Goal: Task Accomplishment & Management: Manage account settings

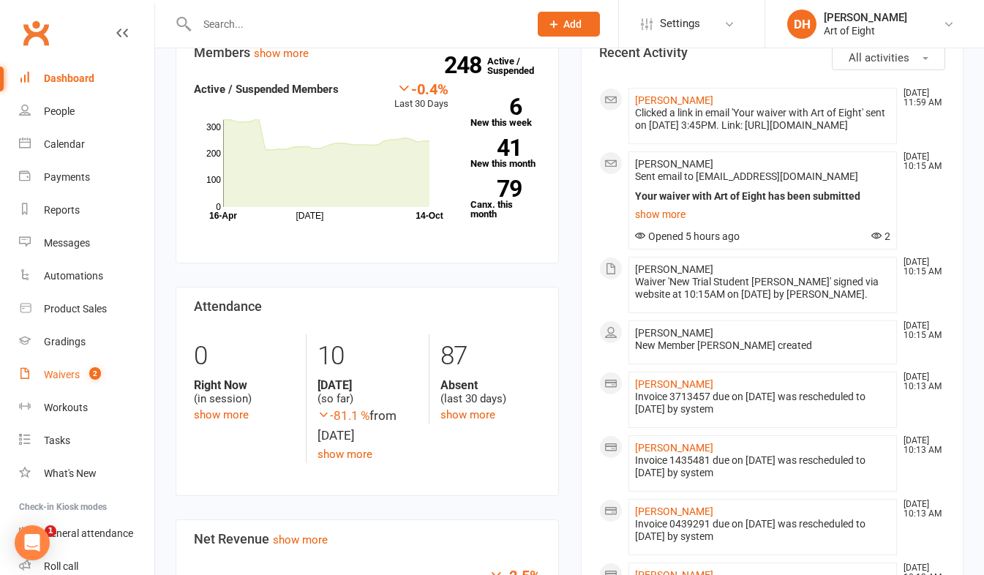
click at [39, 373] on link "Waivers 2" at bounding box center [86, 375] width 135 height 33
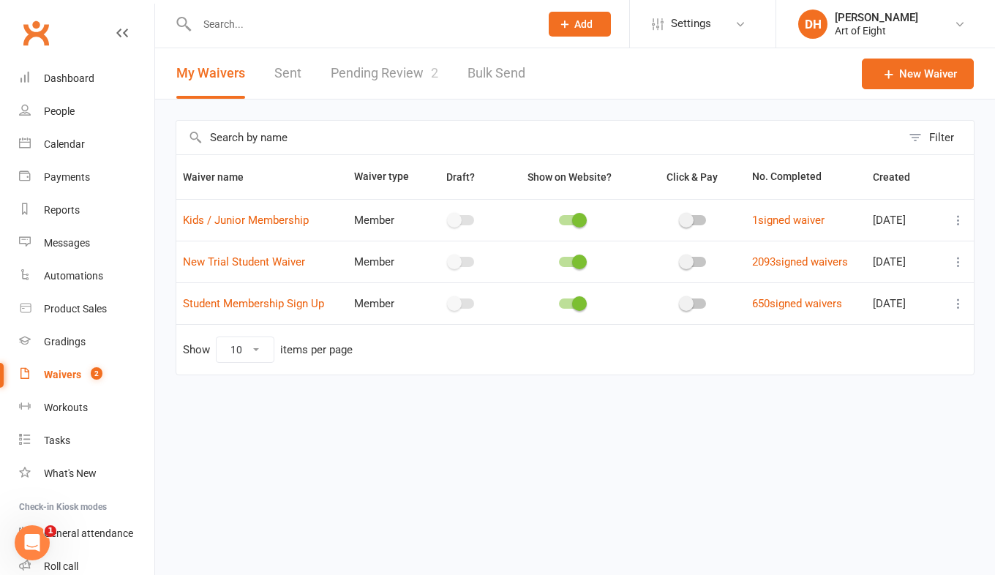
click at [353, 72] on link "Pending Review 2" at bounding box center [385, 73] width 108 height 50
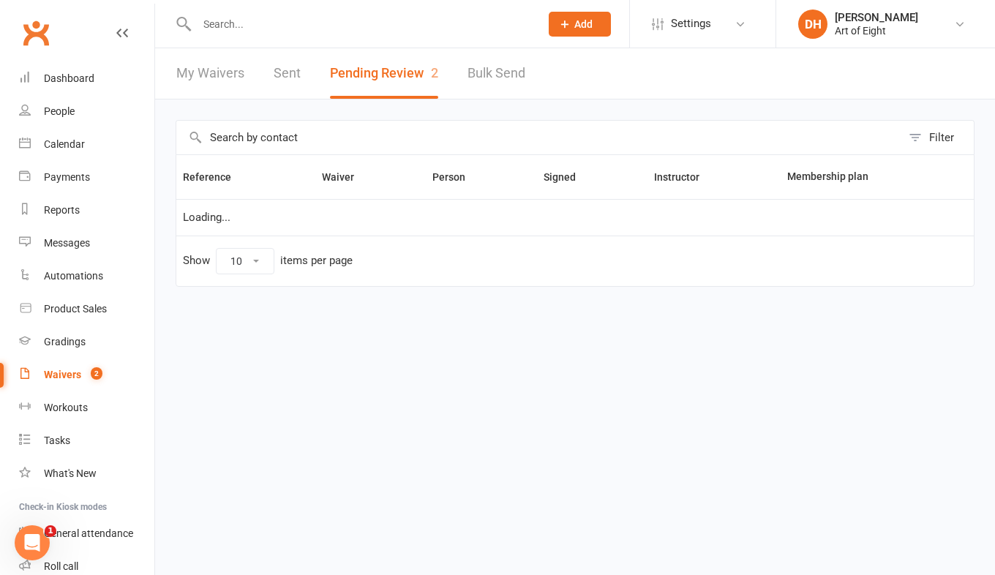
select select "50"
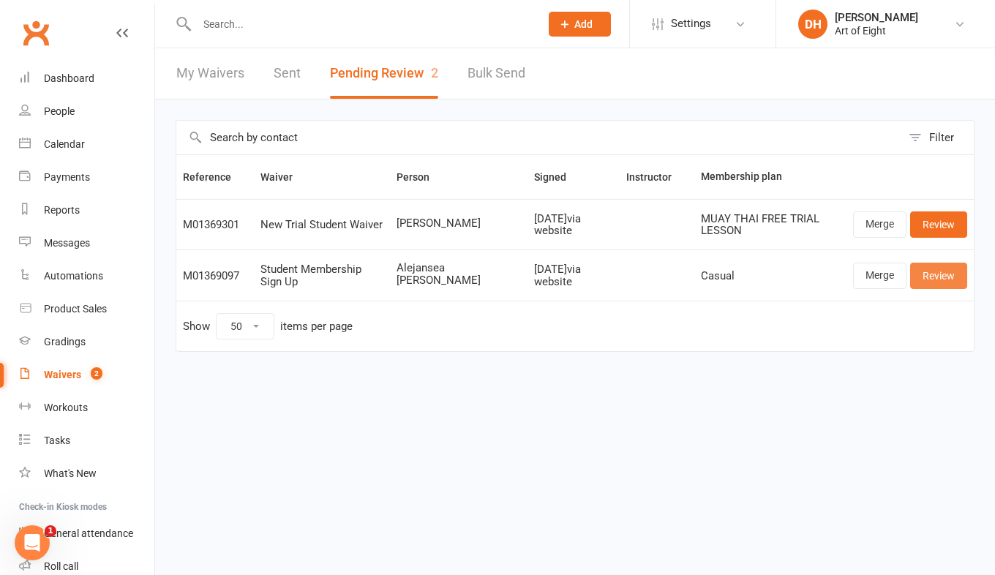
click at [927, 272] on link "Review" at bounding box center [938, 276] width 57 height 26
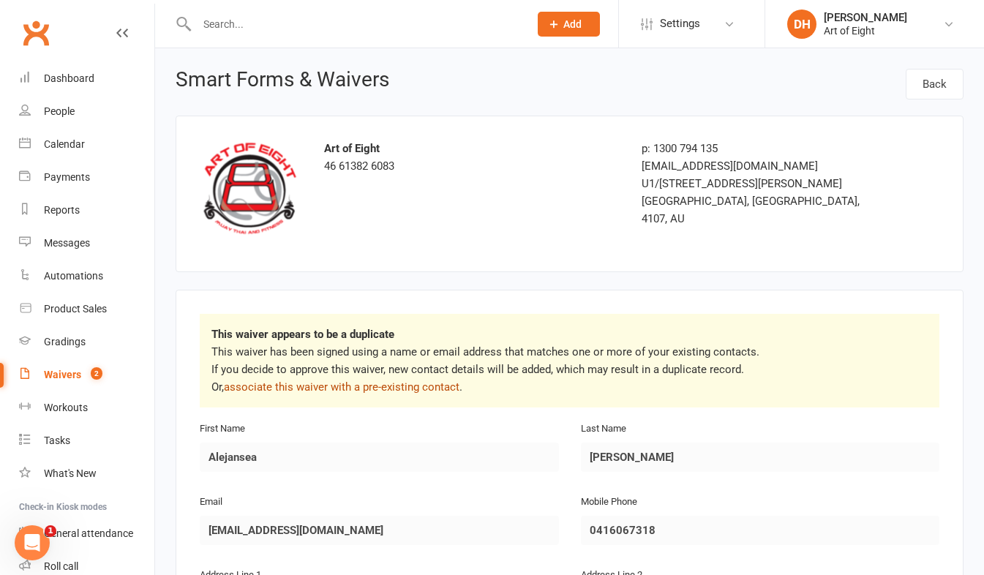
click at [406, 380] on link "associate this waiver with a pre-existing contact" at bounding box center [342, 386] width 236 height 13
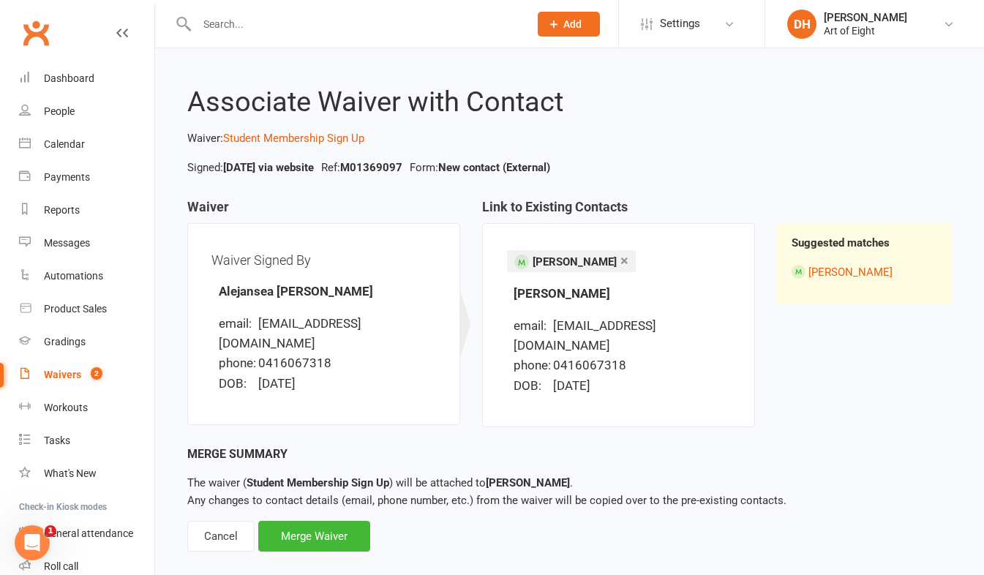
scroll to position [7, 0]
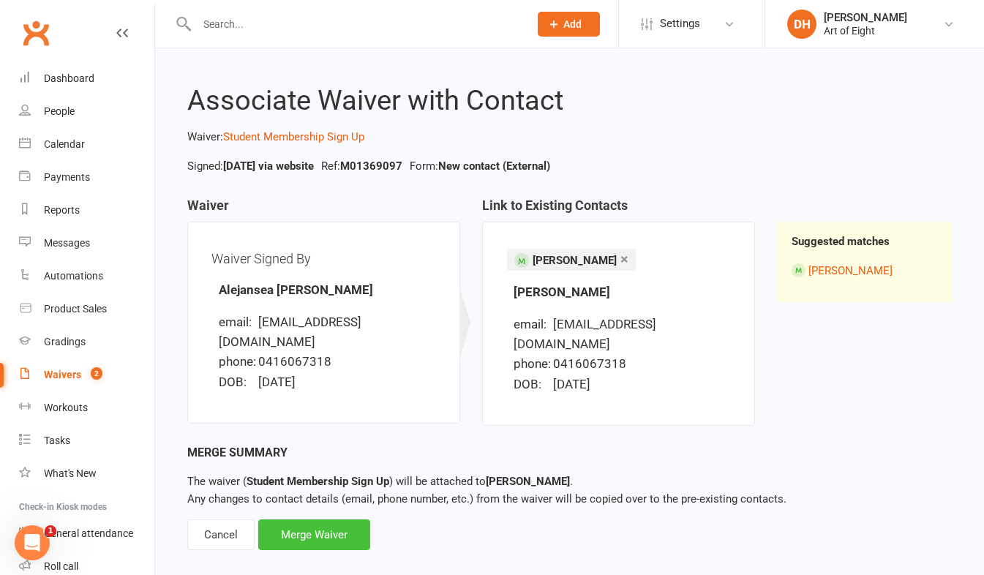
click at [345, 519] on div "Merge Waiver" at bounding box center [314, 534] width 112 height 31
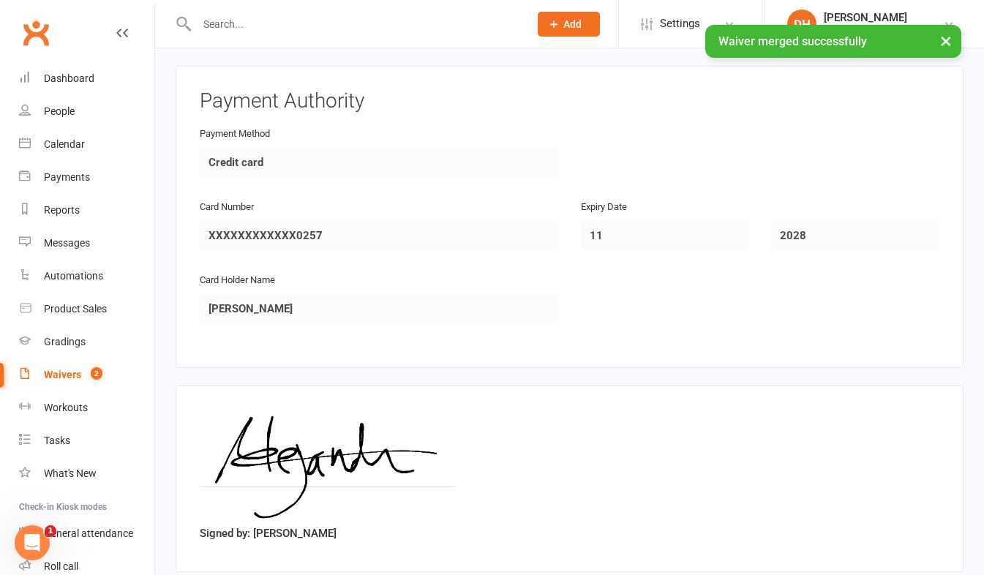
scroll to position [1727, 0]
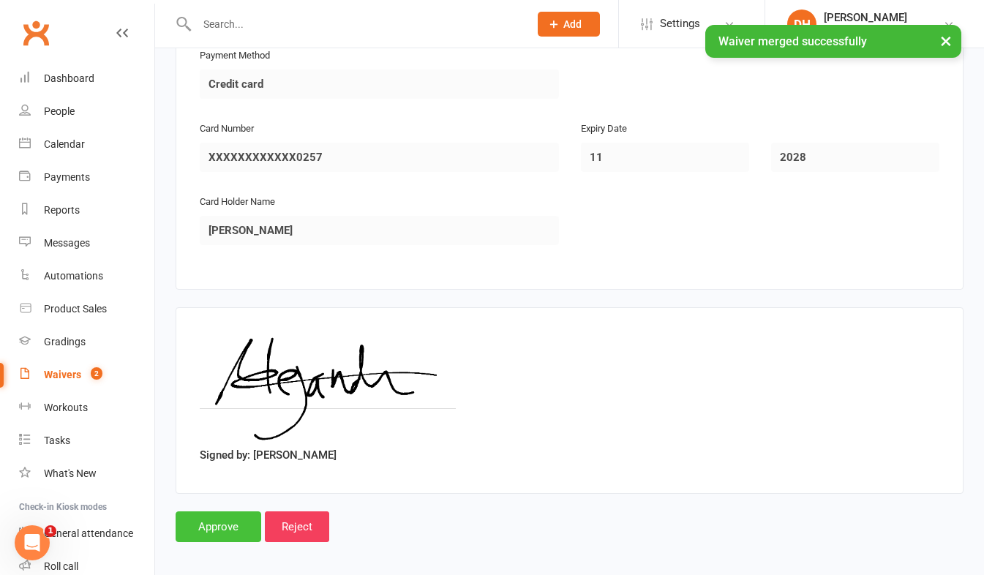
click at [249, 520] on input "Approve" at bounding box center [219, 526] width 86 height 31
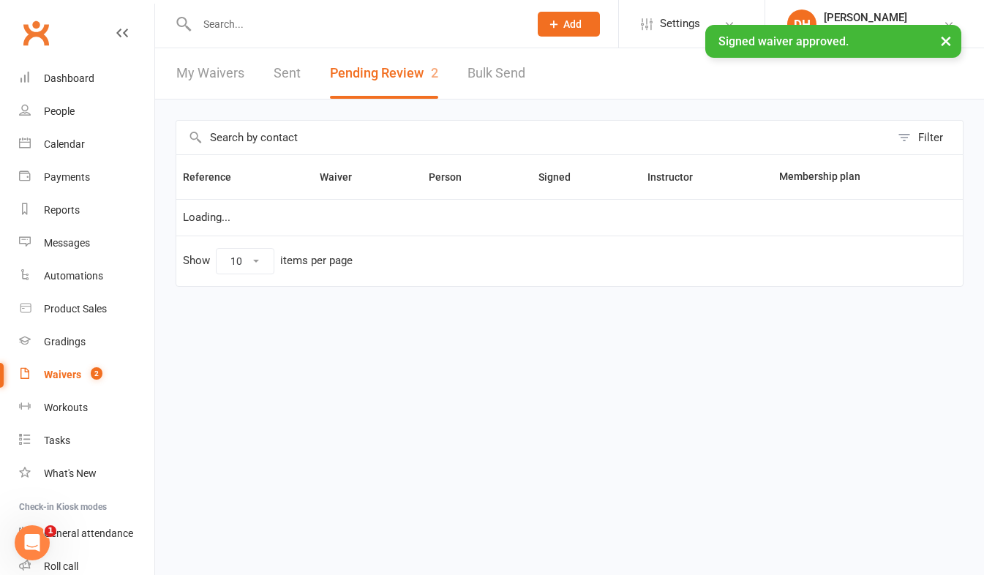
select select "50"
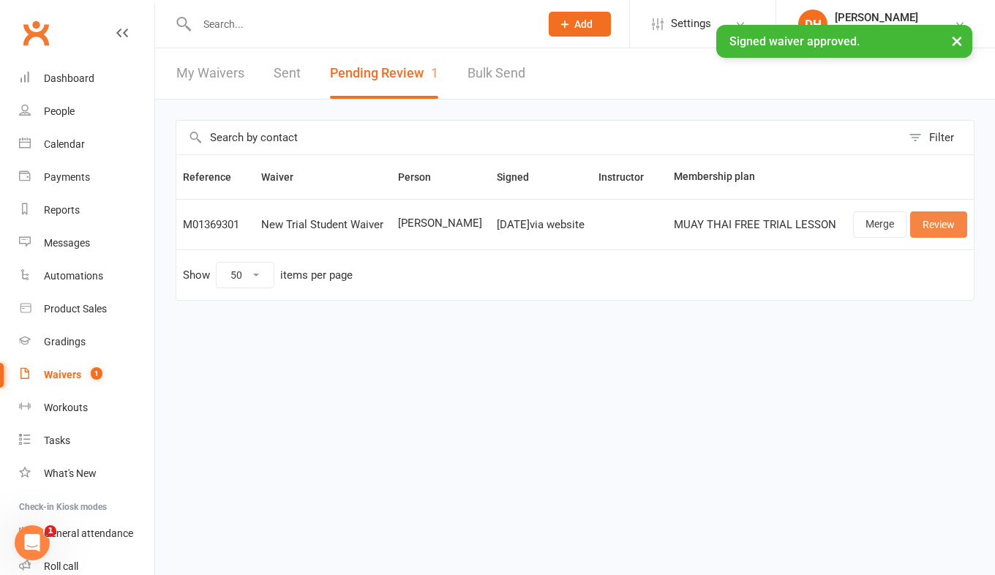
click at [941, 230] on link "Review" at bounding box center [938, 224] width 57 height 26
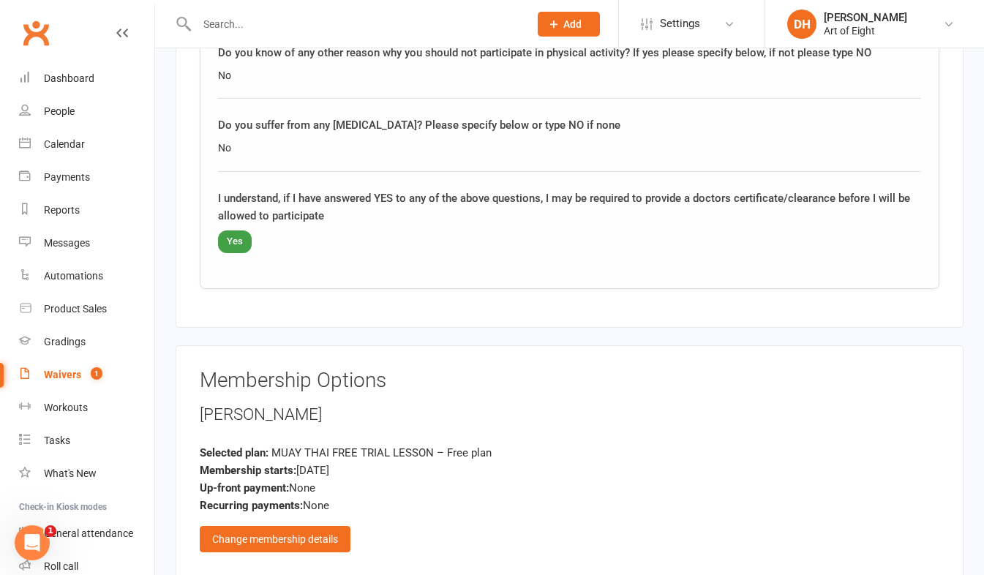
scroll to position [2430, 0]
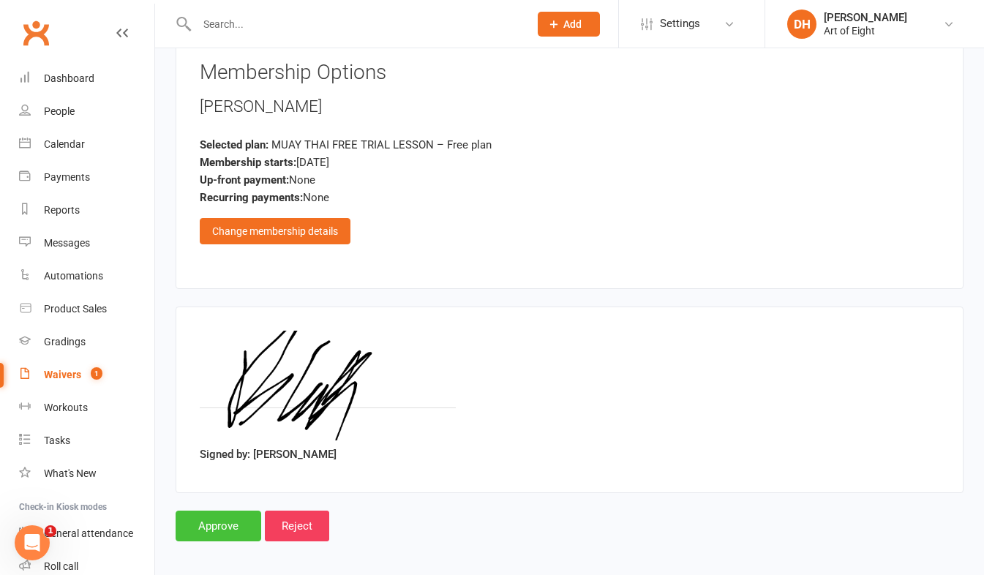
click at [241, 515] on input "Approve" at bounding box center [219, 526] width 86 height 31
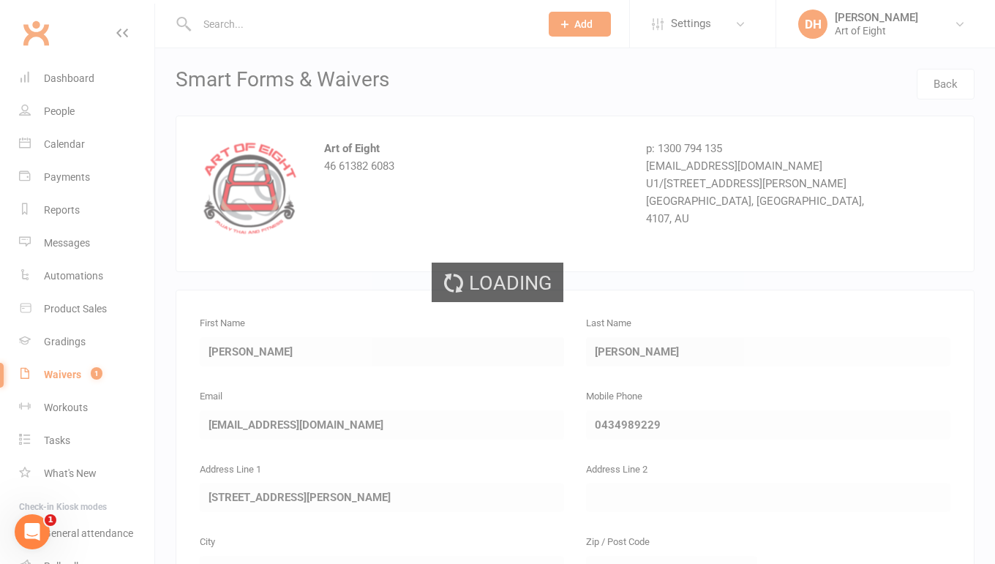
select select "50"
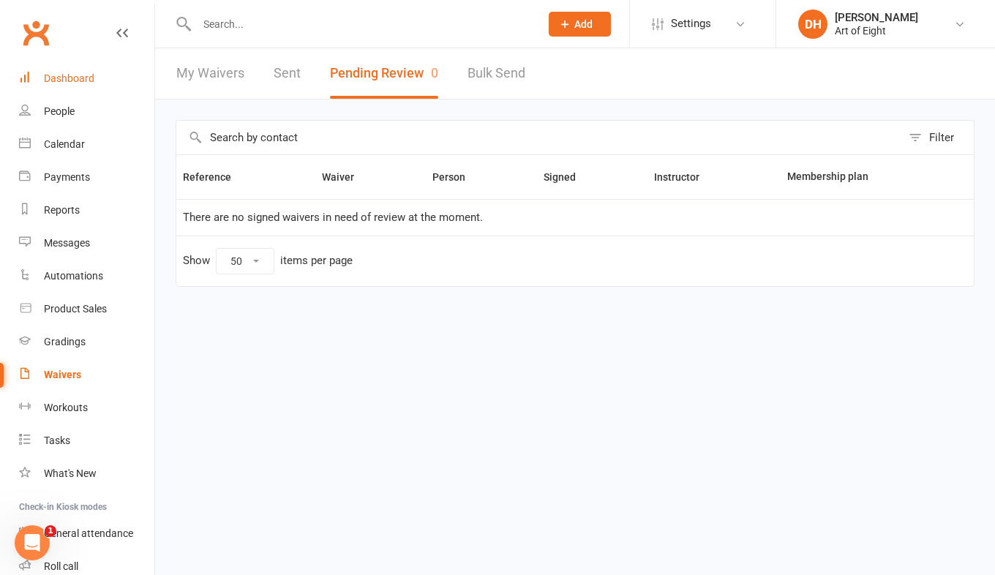
click at [86, 77] on div "Dashboard" at bounding box center [69, 78] width 50 height 12
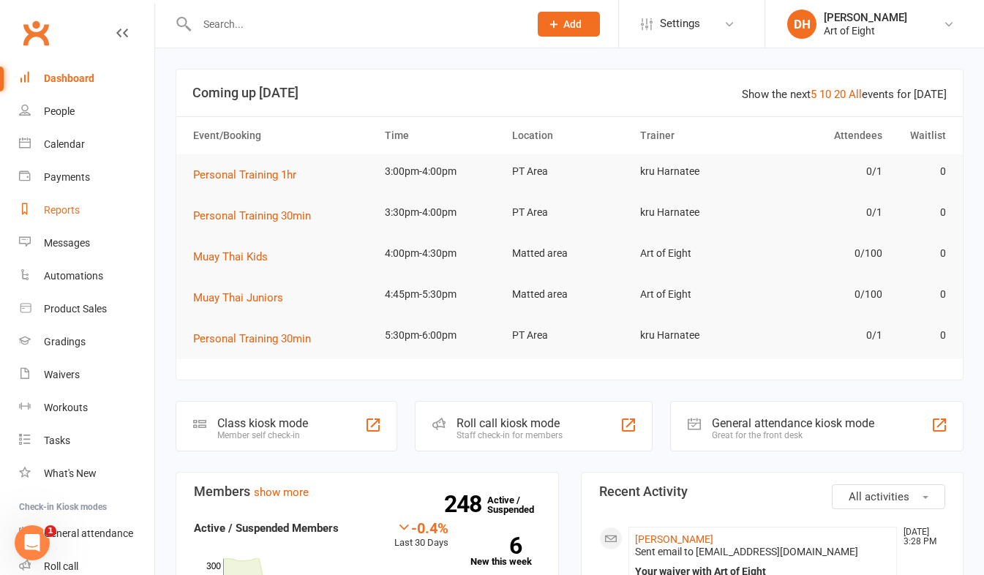
click at [60, 206] on div "Reports" at bounding box center [62, 210] width 36 height 12
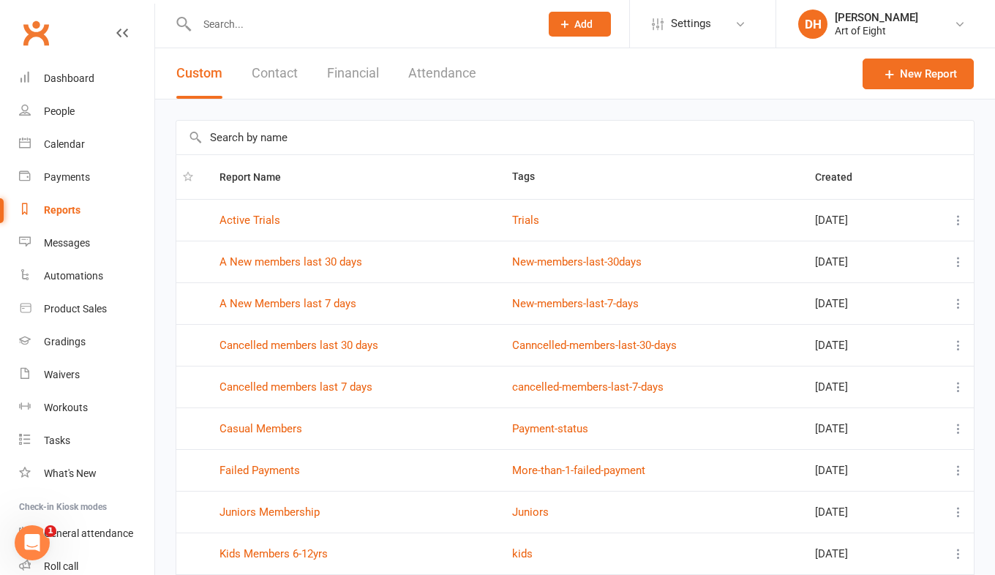
click at [356, 78] on button "Financial" at bounding box center [353, 73] width 52 height 50
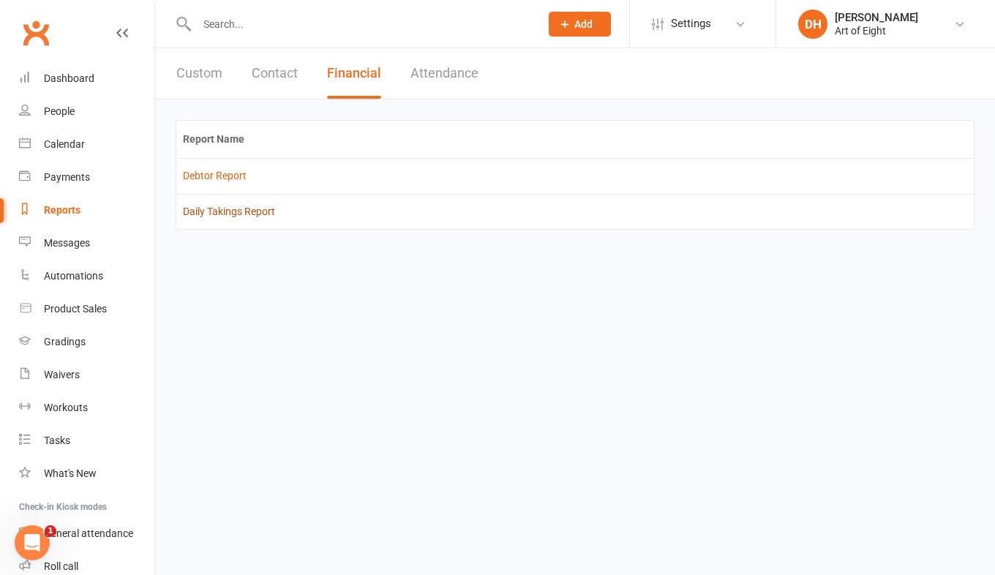
click at [222, 206] on link "Daily Takings Report" at bounding box center [229, 212] width 92 height 12
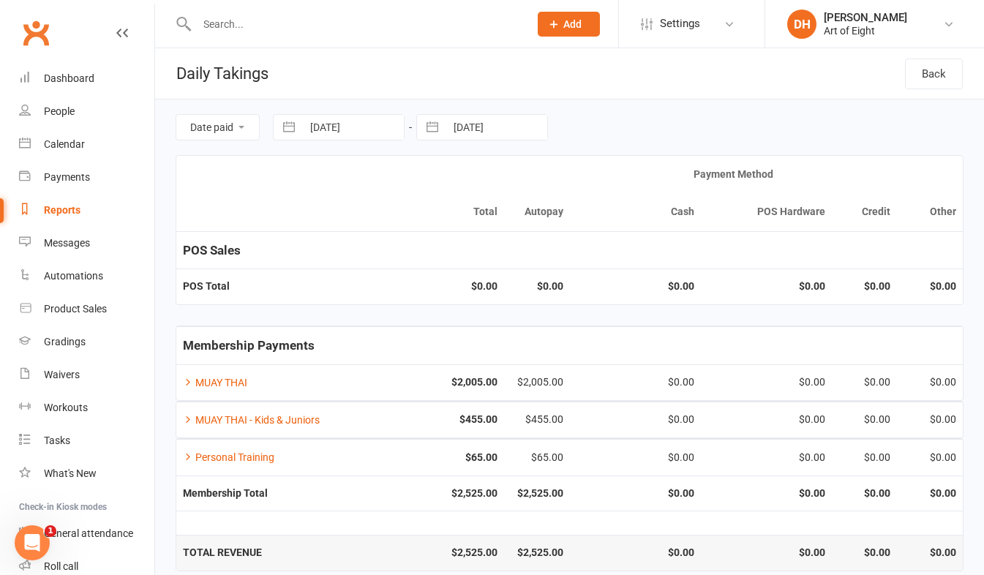
click at [290, 129] on button "button" at bounding box center [289, 127] width 26 height 25
select select "8"
select select "2025"
select select "9"
select select "2025"
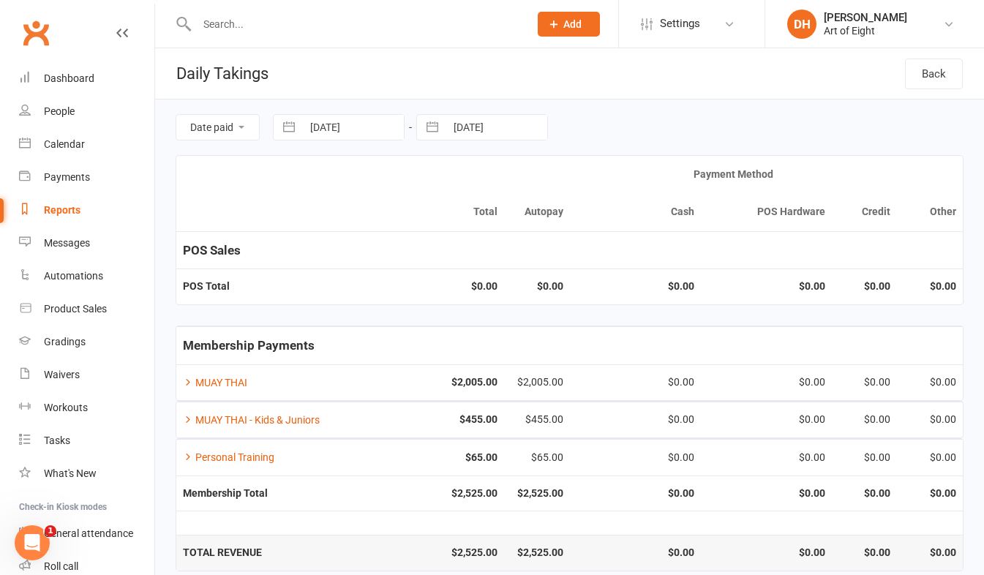
select select "10"
select select "2025"
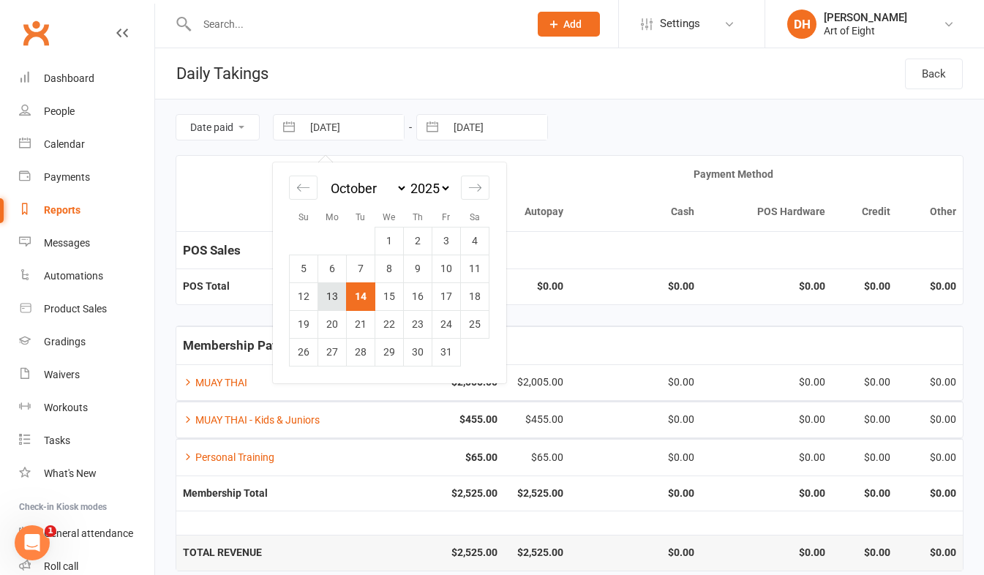
click at [329, 304] on td "13" at bounding box center [332, 296] width 29 height 28
type input "13 Oct 2025"
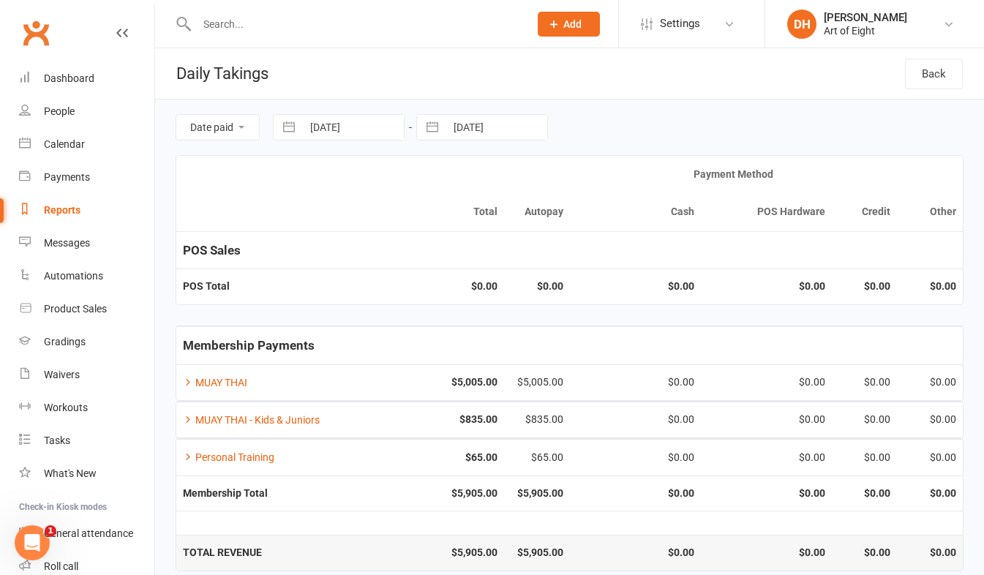
click at [441, 127] on button "button" at bounding box center [432, 127] width 26 height 25
select select "8"
select select "2025"
select select "9"
select select "2025"
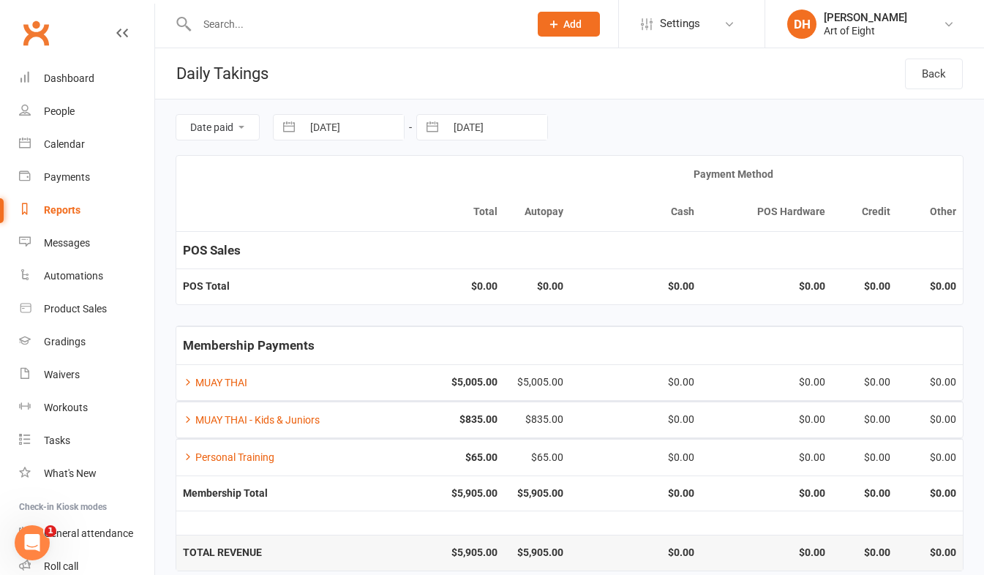
select select "10"
select select "2025"
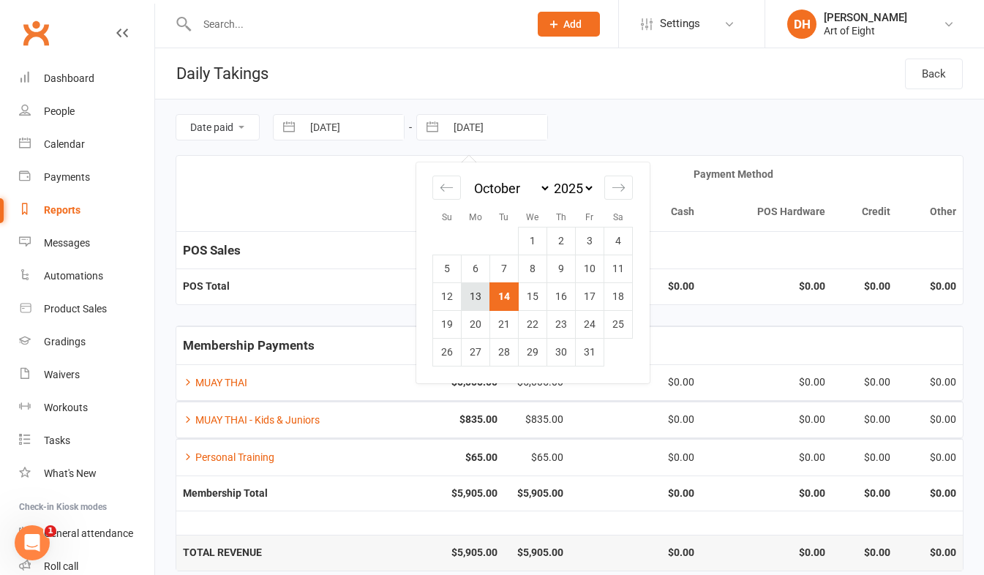
click at [470, 294] on td "13" at bounding box center [476, 296] width 29 height 28
type input "13 Oct 2025"
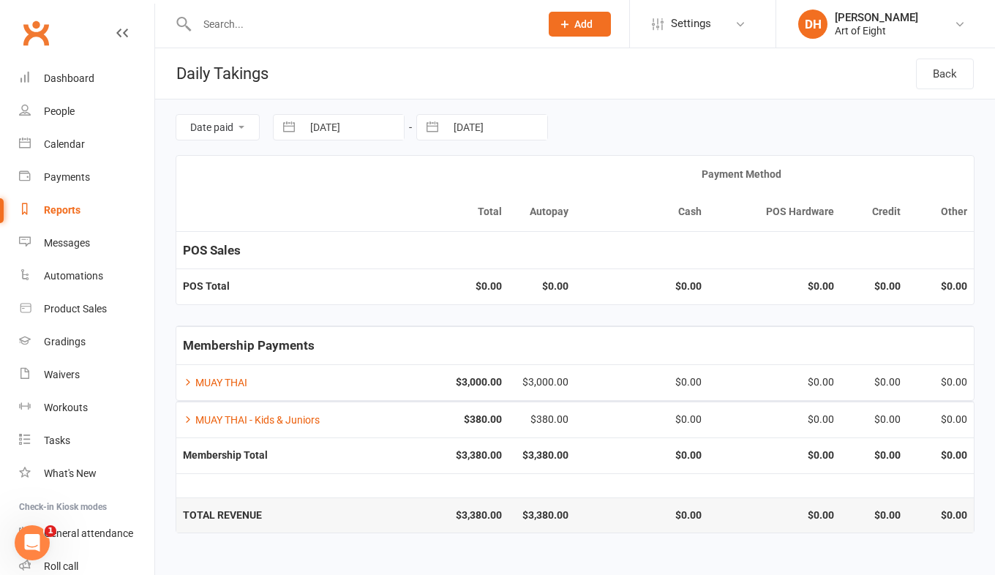
click at [293, 23] on input "text" at bounding box center [360, 24] width 337 height 20
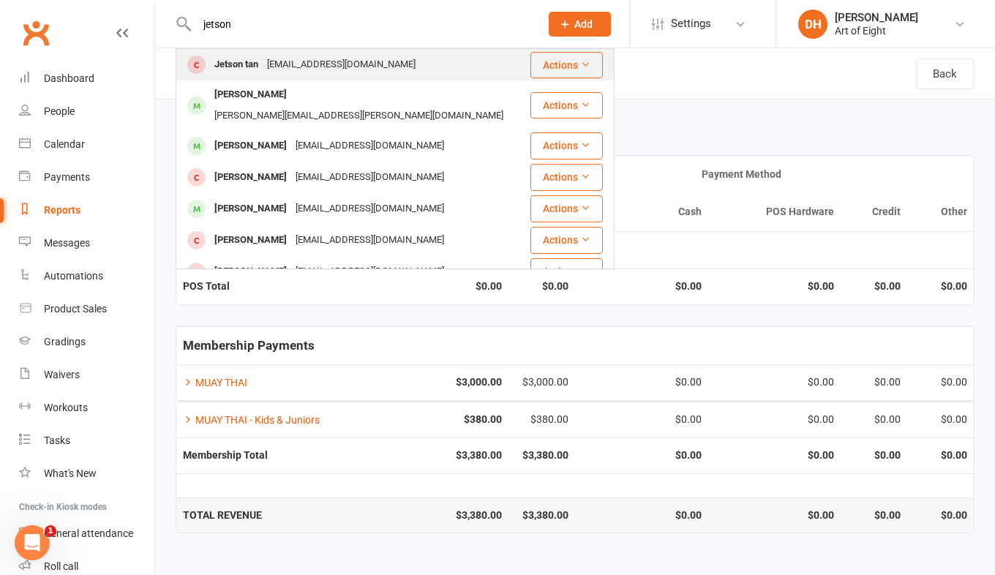
type input "jetson"
click at [233, 59] on div "Jetson tan" at bounding box center [236, 64] width 53 height 21
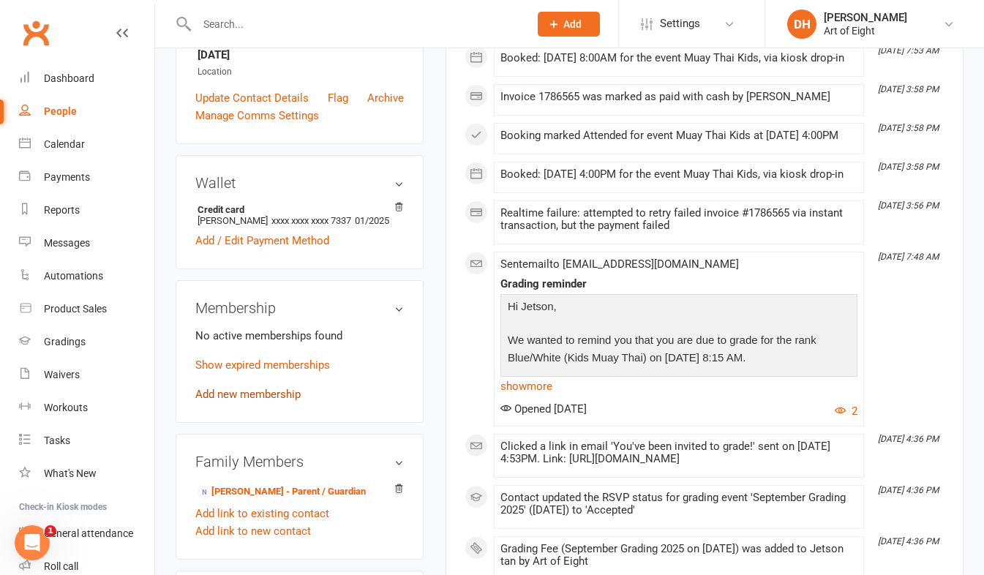
scroll to position [366, 0]
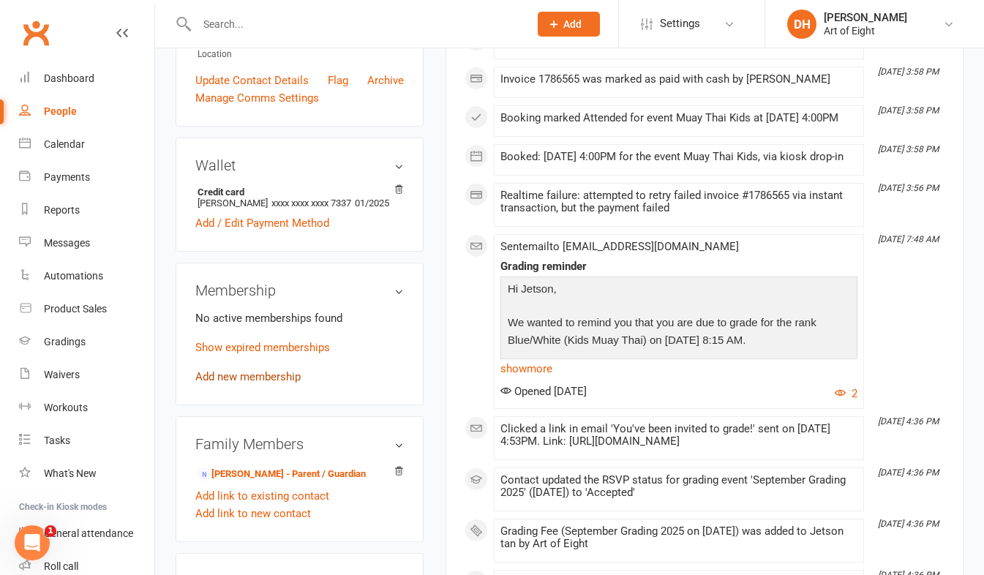
click at [239, 378] on link "Add new membership" at bounding box center [247, 376] width 105 height 13
click at [0, 0] on div "Loading" at bounding box center [0, 0] width 0 height 0
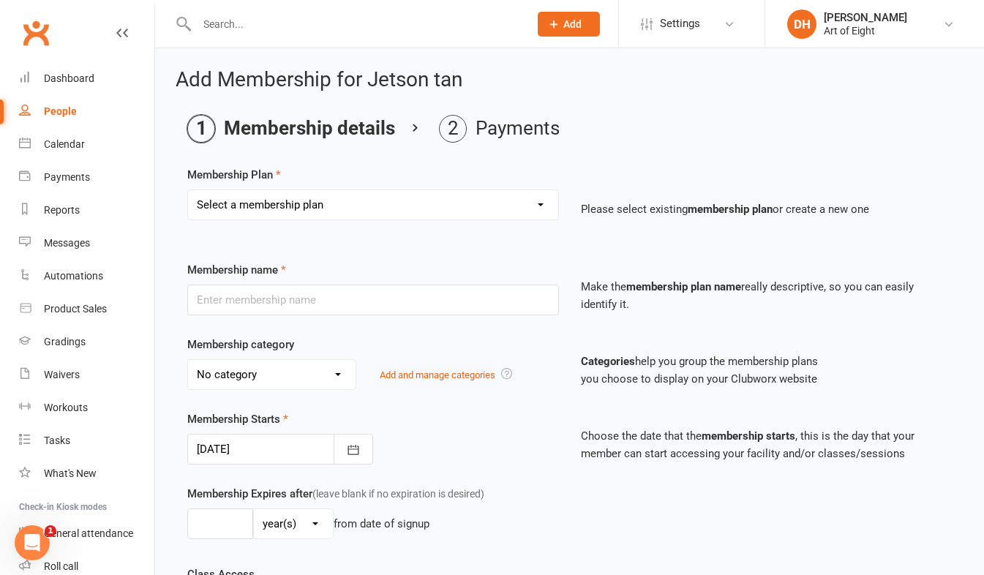
click at [276, 206] on select "Select a membership plan Create new Membership Plan MUAY THAI Adult - 12 Month …" at bounding box center [373, 204] width 370 height 29
select select "11"
click at [188, 190] on select "Select a membership plan Create new Membership Plan MUAY THAI Adult - 12 Month …" at bounding box center [373, 204] width 370 height 29
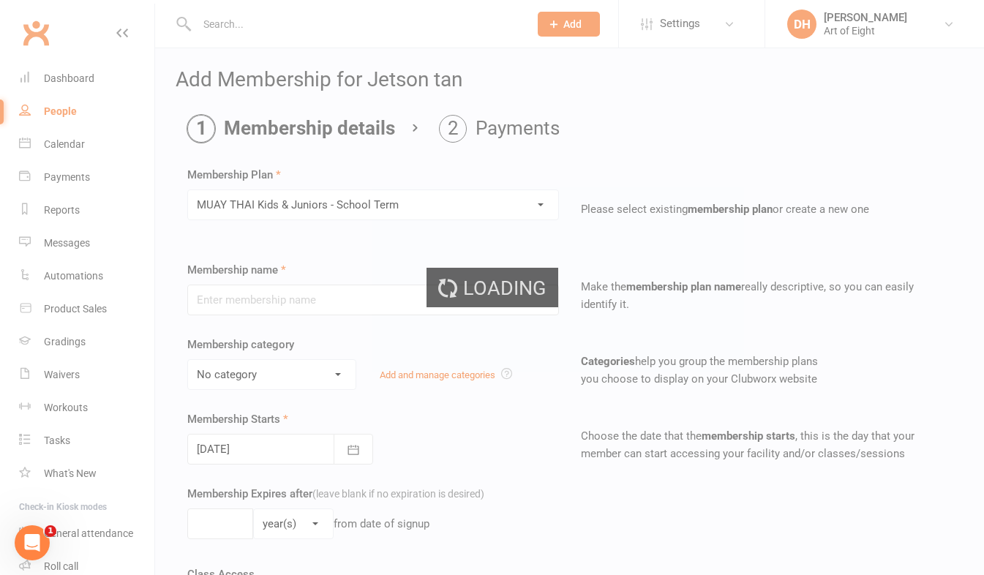
type input "MUAY THAI Kids & Juniors - School Term"
select select "3"
type input "10"
select select "1"
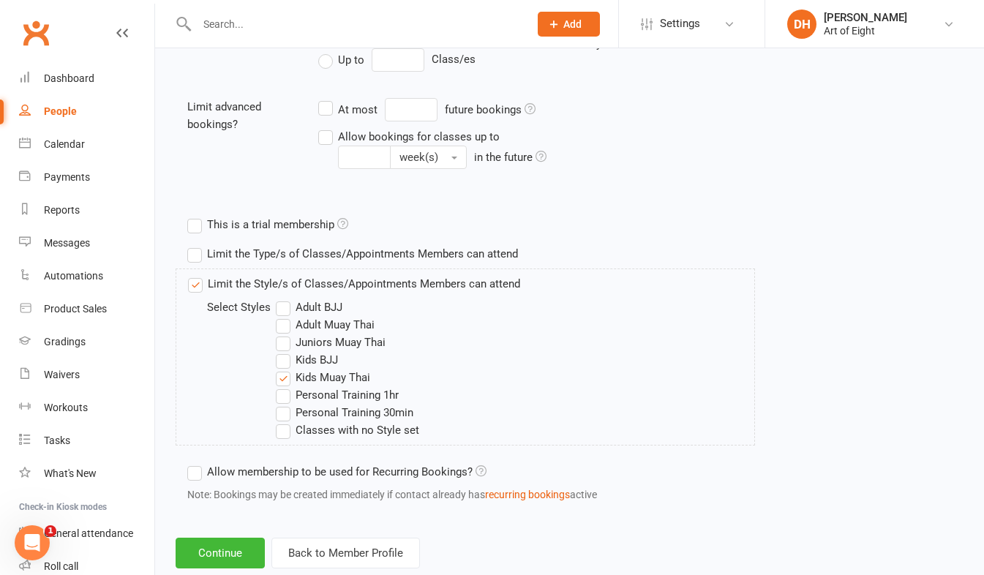
scroll to position [600, 0]
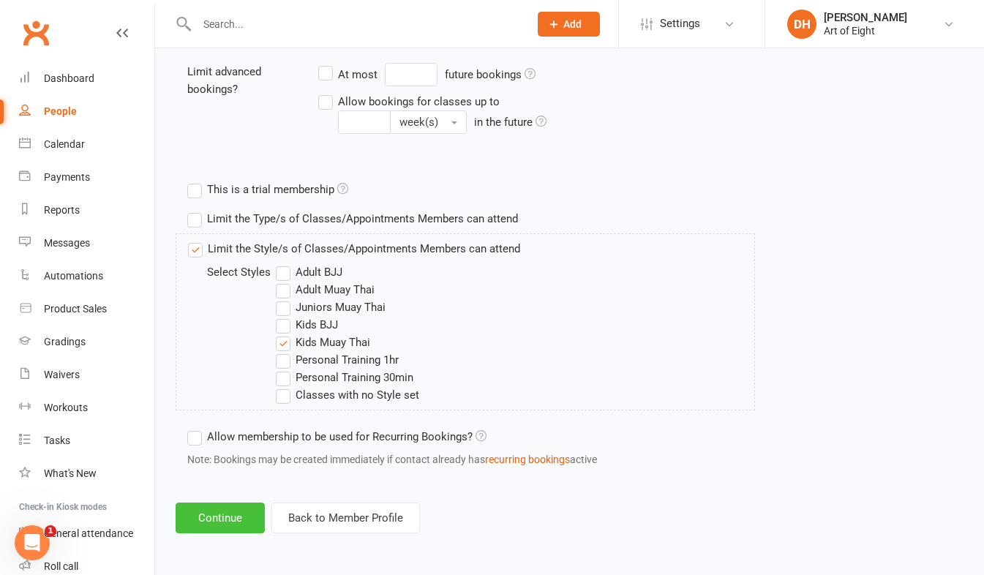
click at [218, 519] on button "Continue" at bounding box center [220, 518] width 89 height 31
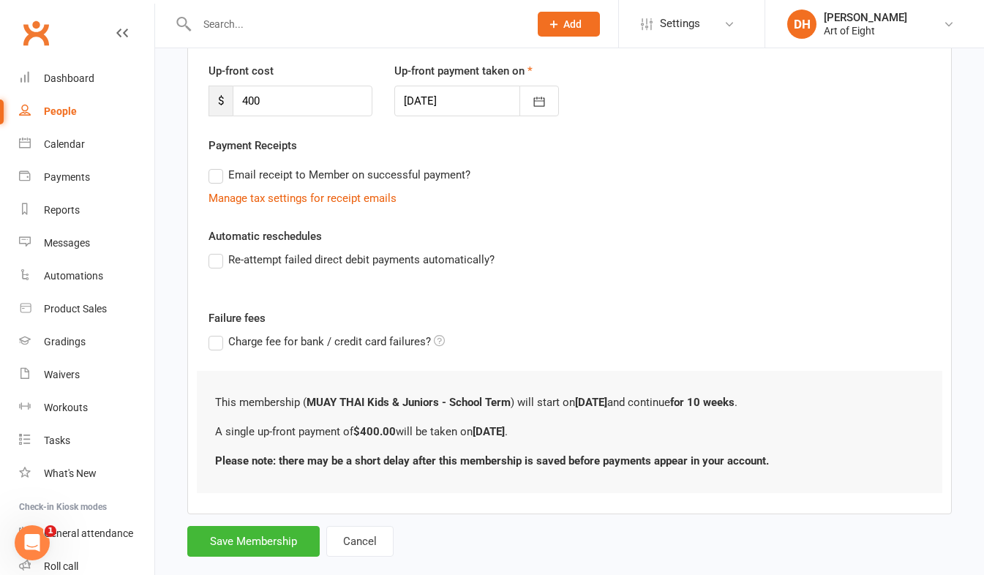
scroll to position [222, 0]
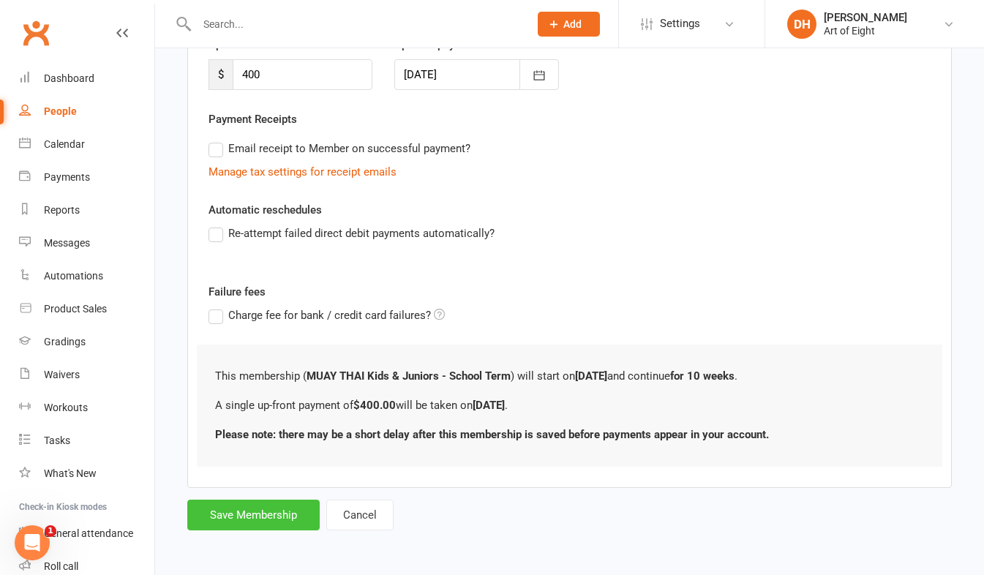
click at [247, 511] on button "Save Membership" at bounding box center [253, 515] width 132 height 31
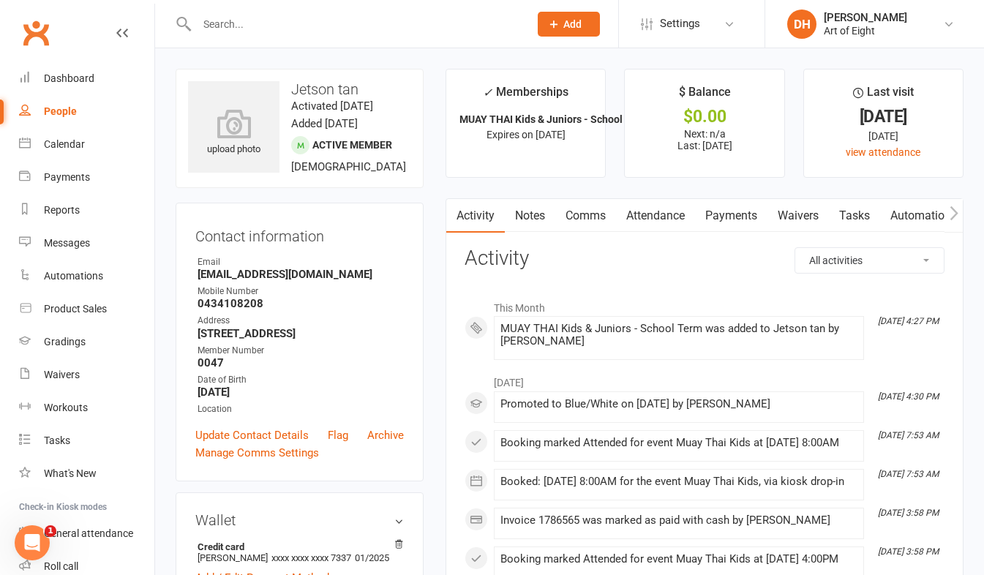
click at [741, 217] on link "Payments" at bounding box center [731, 216] width 72 height 34
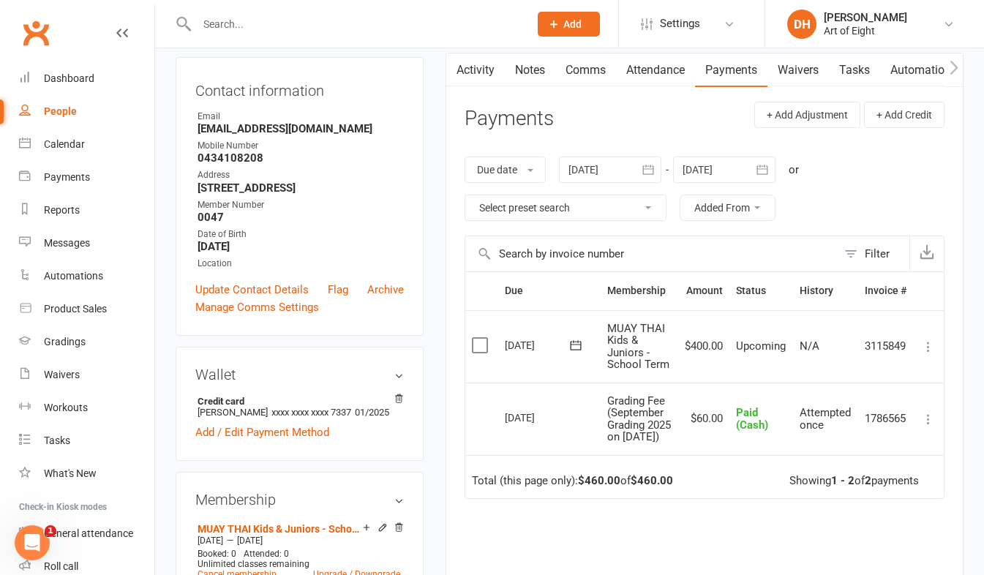
scroll to position [146, 0]
click at [925, 346] on icon at bounding box center [928, 346] width 15 height 15
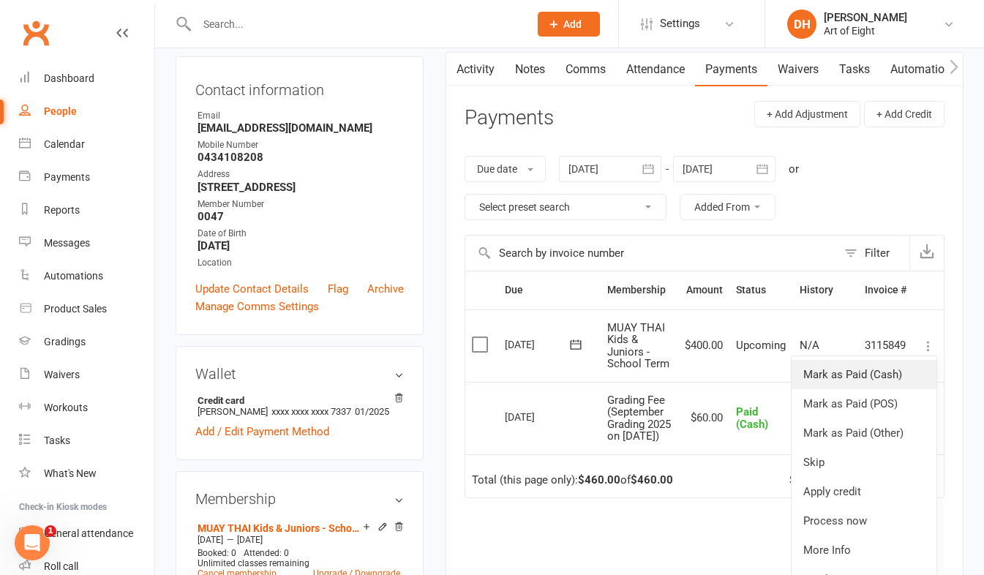
click at [862, 372] on link "Mark as Paid (Cash)" at bounding box center [864, 374] width 145 height 29
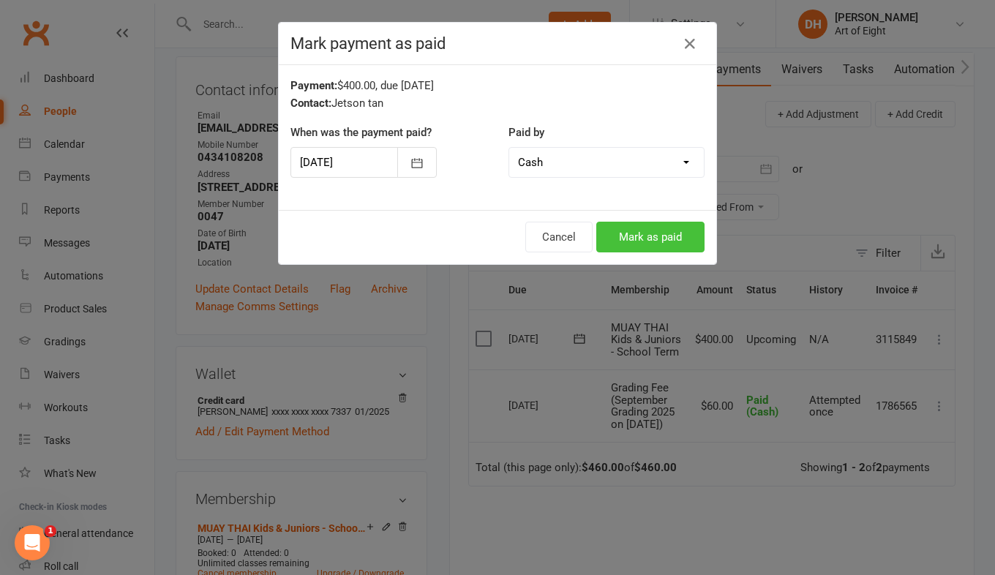
click at [620, 222] on button "Mark as paid" at bounding box center [650, 237] width 108 height 31
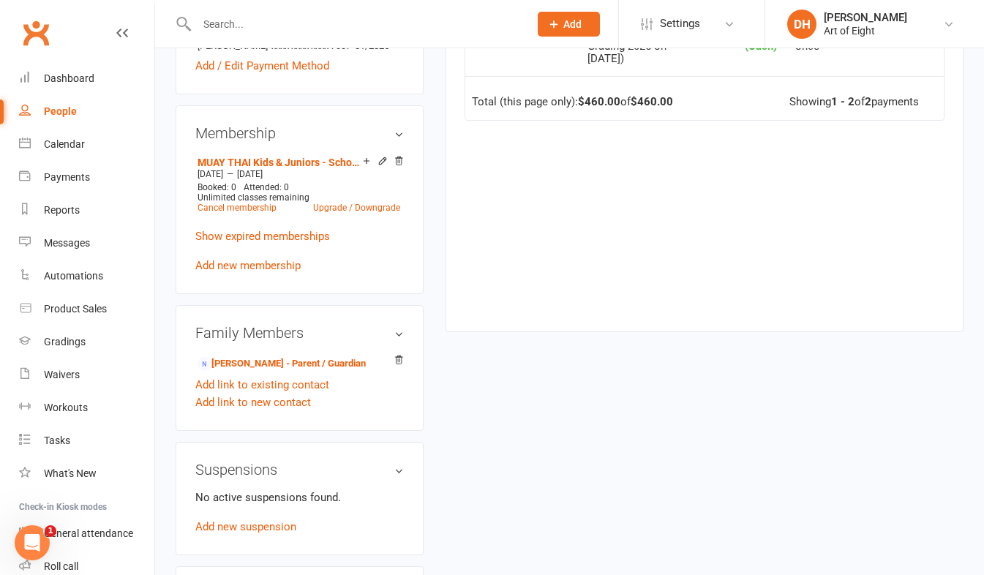
scroll to position [0, 0]
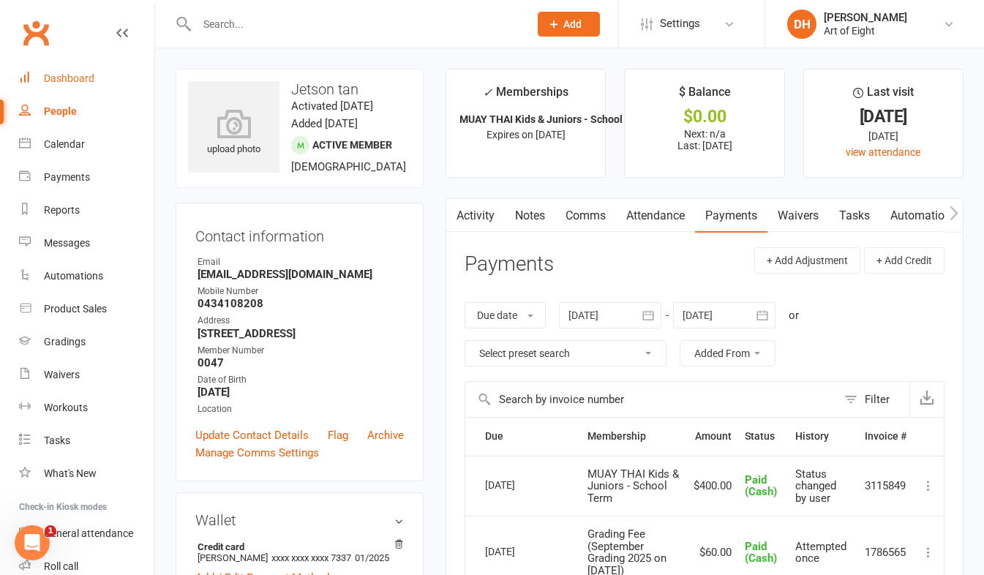
click at [68, 76] on div "Dashboard" at bounding box center [69, 78] width 50 height 12
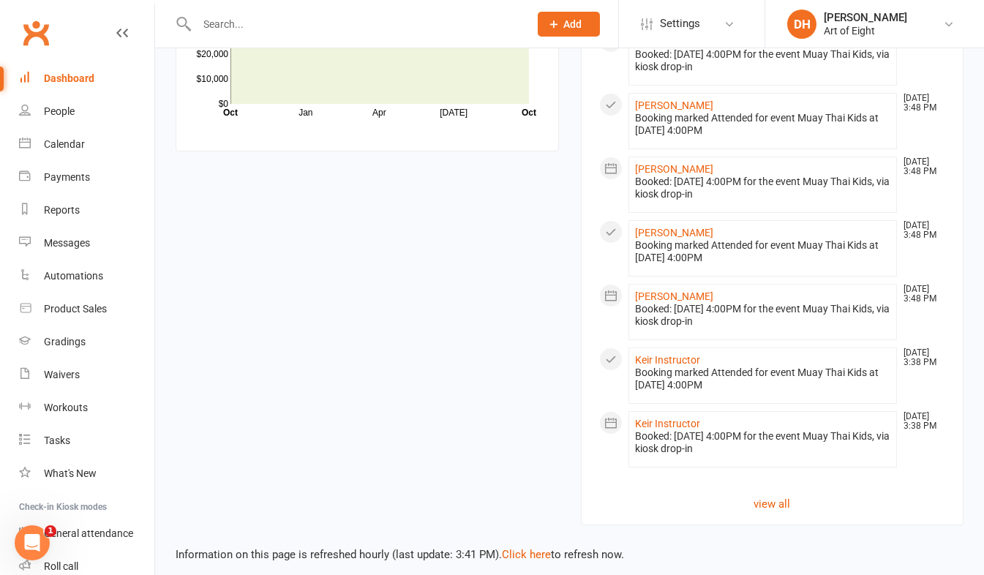
scroll to position [1335, 0]
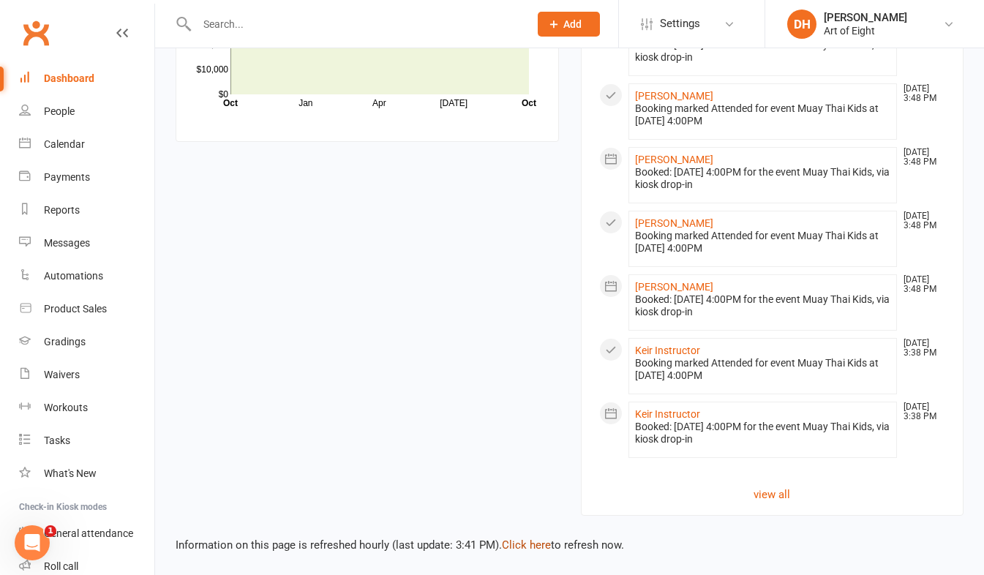
click at [522, 544] on link "Click here" at bounding box center [526, 545] width 49 height 13
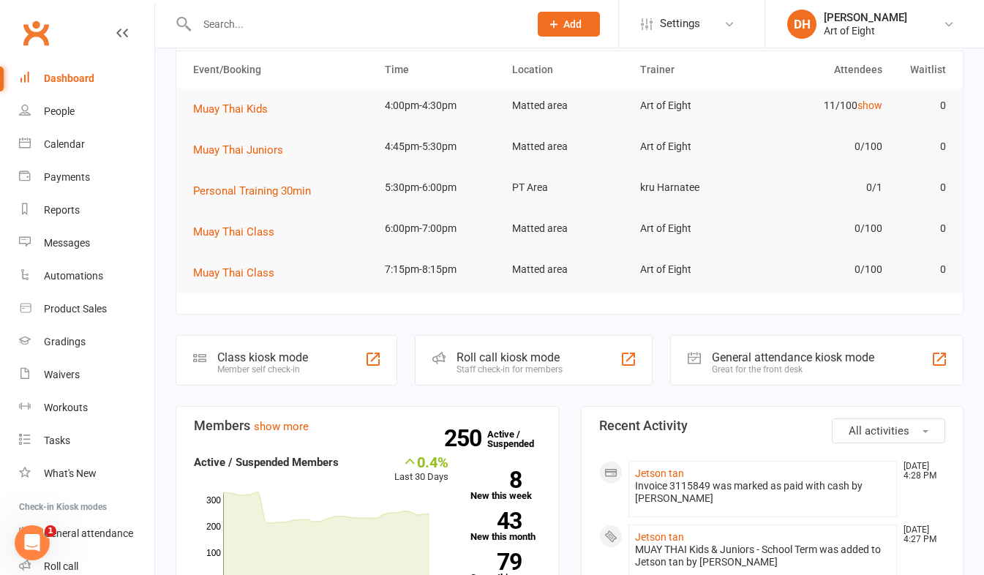
scroll to position [18, 0]
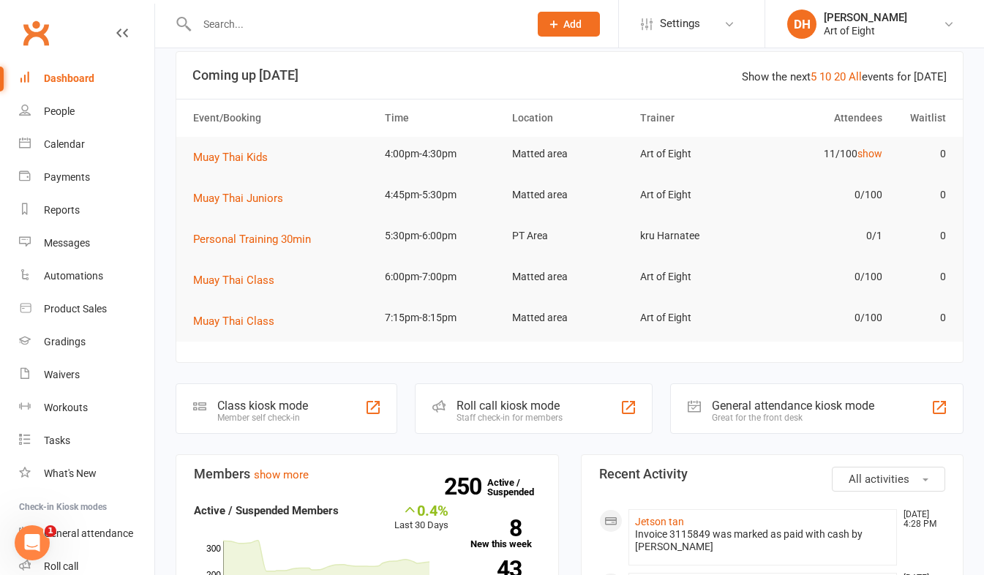
click at [493, 405] on div "Roll call kiosk mode" at bounding box center [510, 406] width 106 height 14
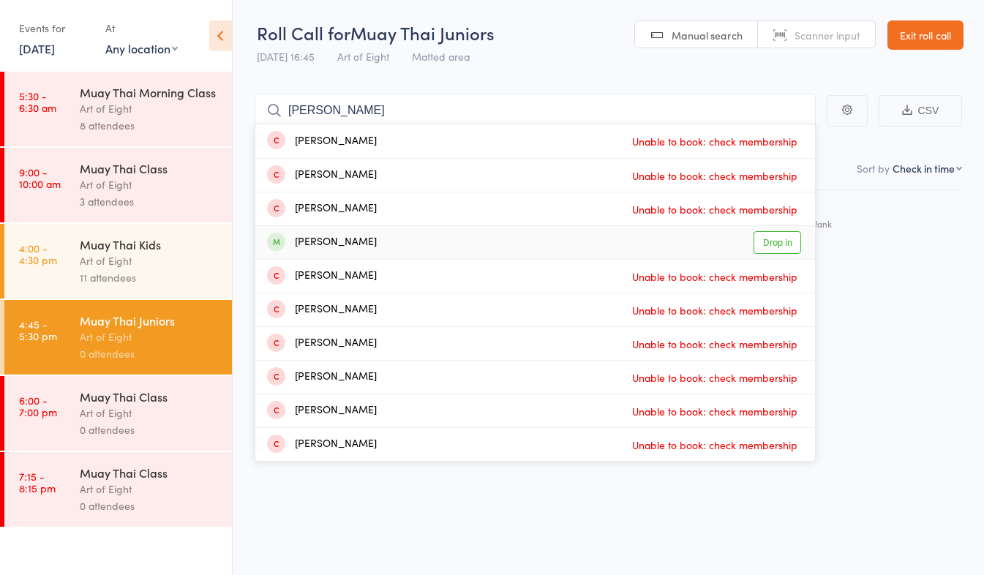
type input "leo"
click at [776, 240] on link "Drop in" at bounding box center [778, 242] width 48 height 23
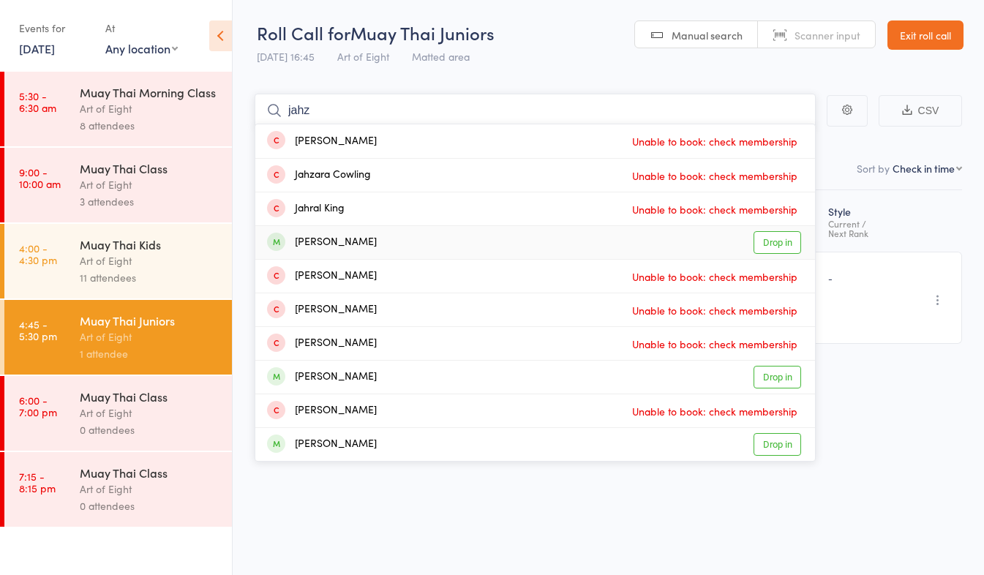
type input "jahz"
click at [776, 244] on link "Drop in" at bounding box center [778, 242] width 48 height 23
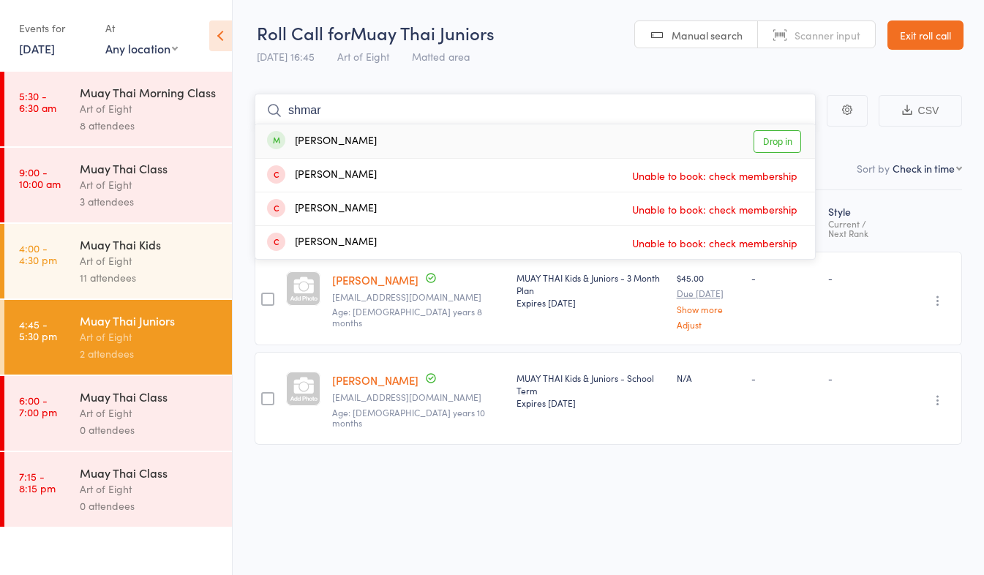
type input "shmar"
click at [780, 132] on link "Drop in" at bounding box center [778, 141] width 48 height 23
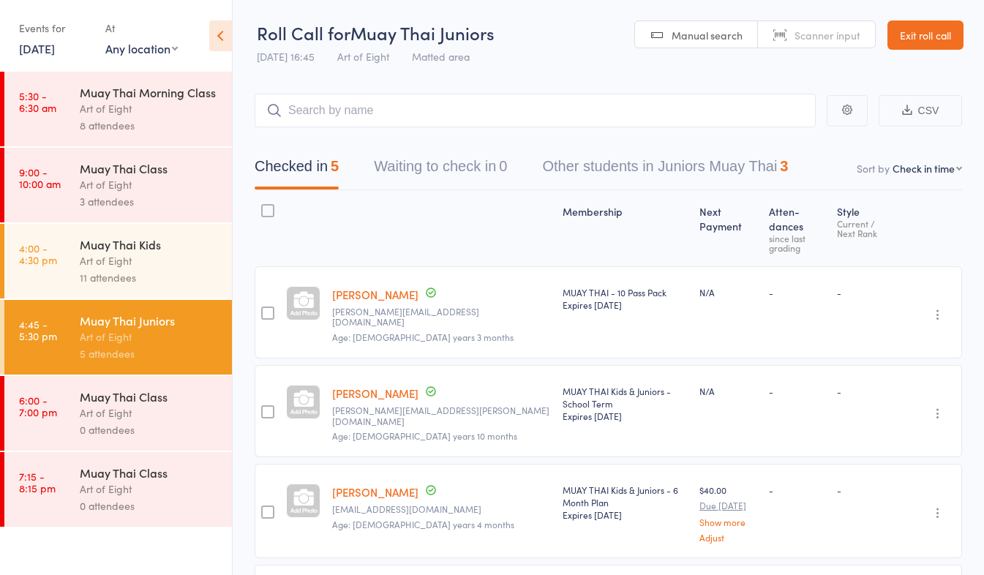
click at [939, 34] on link "Exit roll call" at bounding box center [926, 34] width 76 height 29
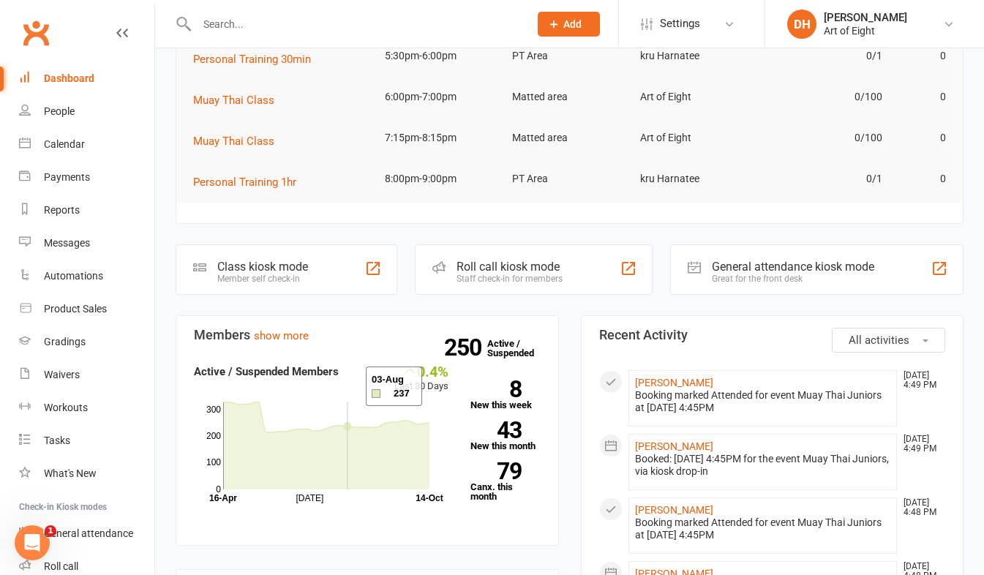
scroll to position [219, 0]
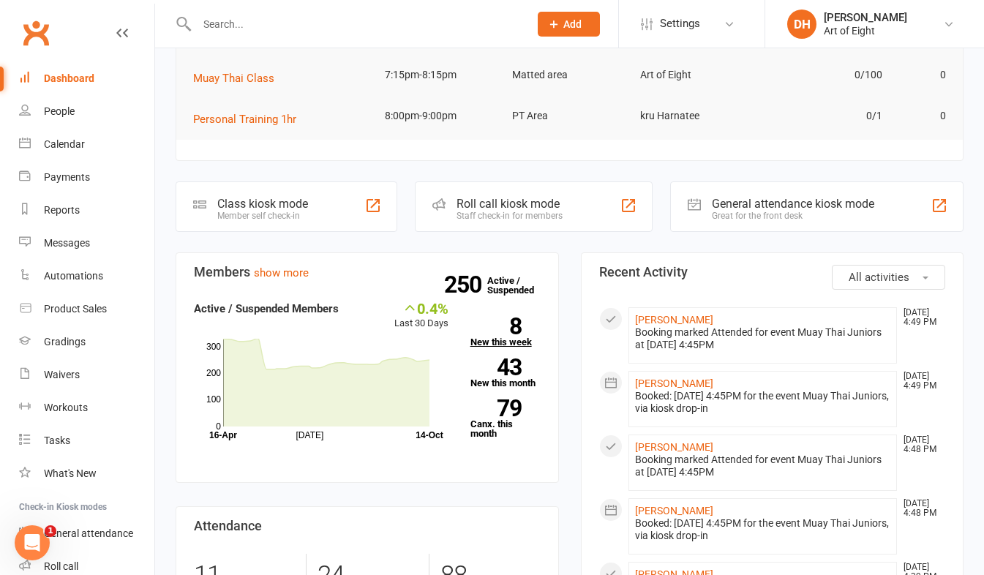
click at [487, 339] on link "8 New this week" at bounding box center [505, 332] width 70 height 29
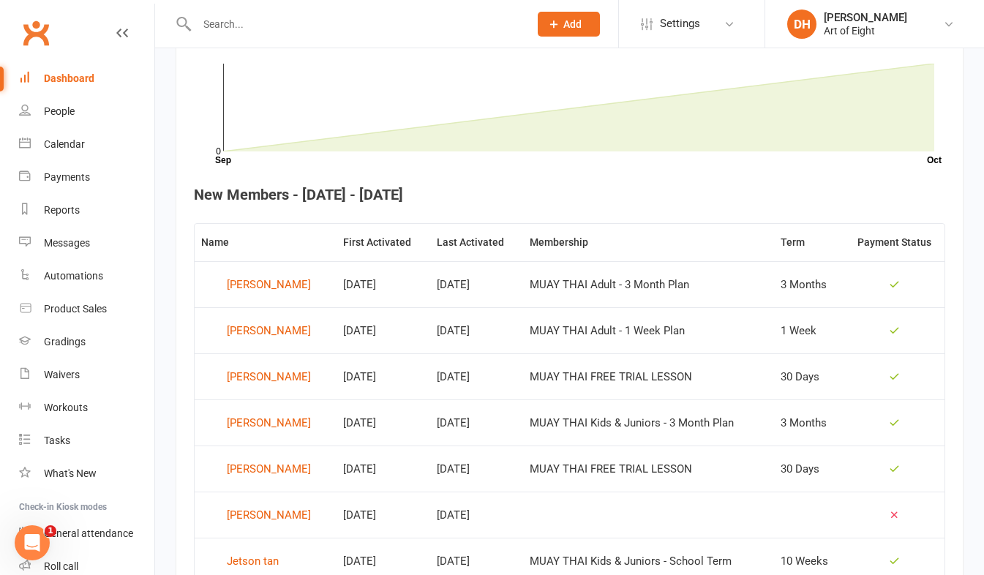
scroll to position [473, 0]
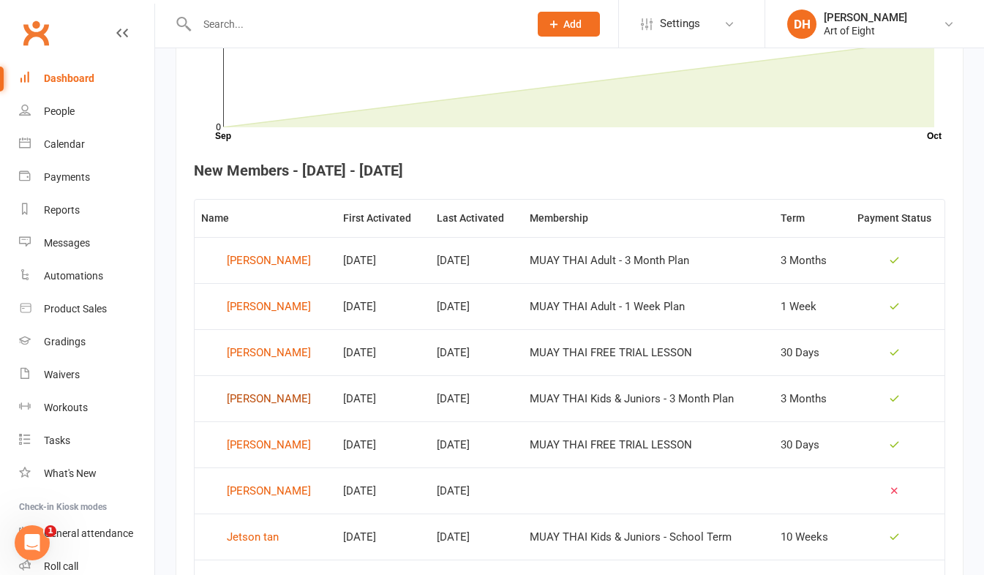
click at [252, 394] on div "Neal Hegde" at bounding box center [269, 399] width 84 height 22
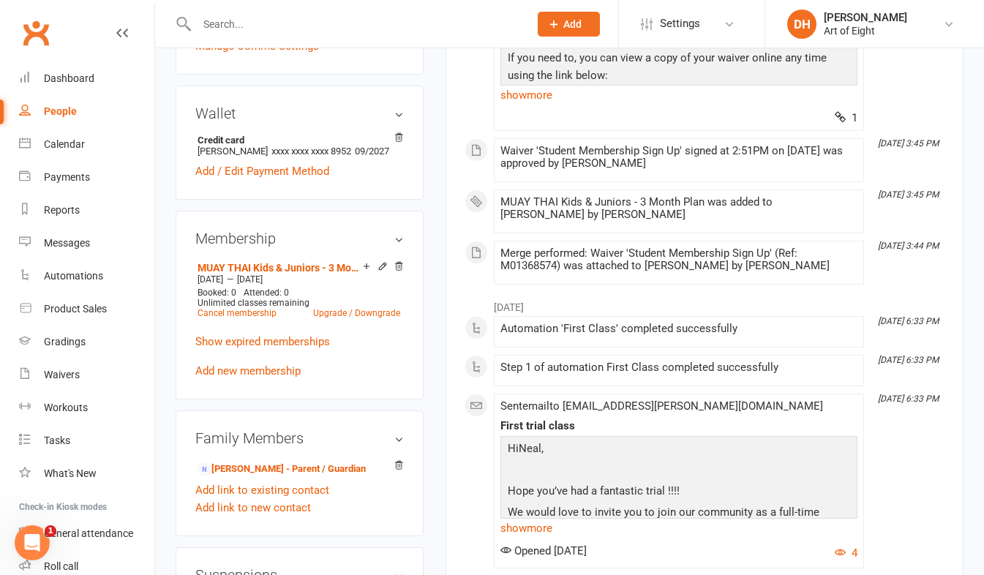
scroll to position [439, 0]
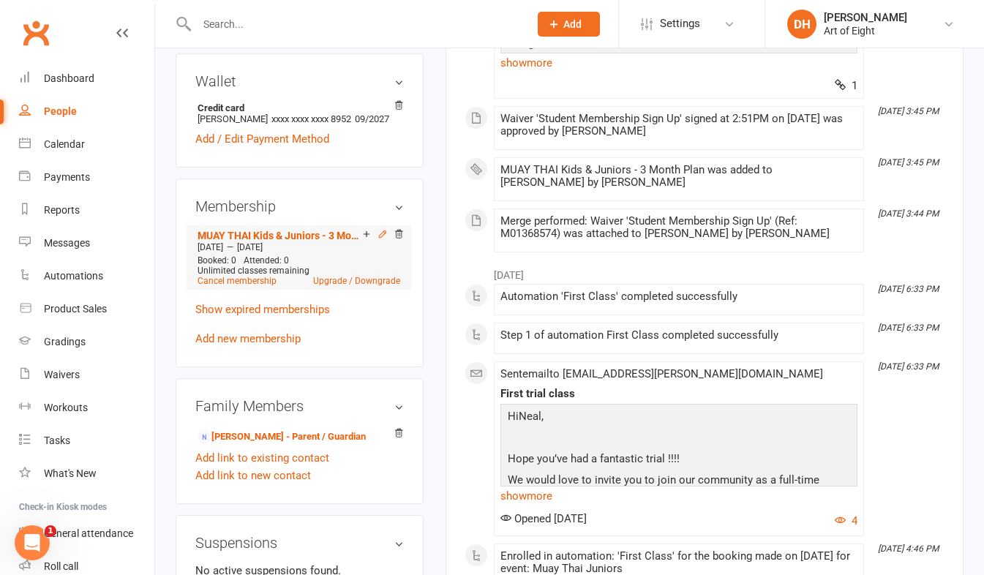
click at [383, 237] on icon at bounding box center [382, 233] width 7 height 7
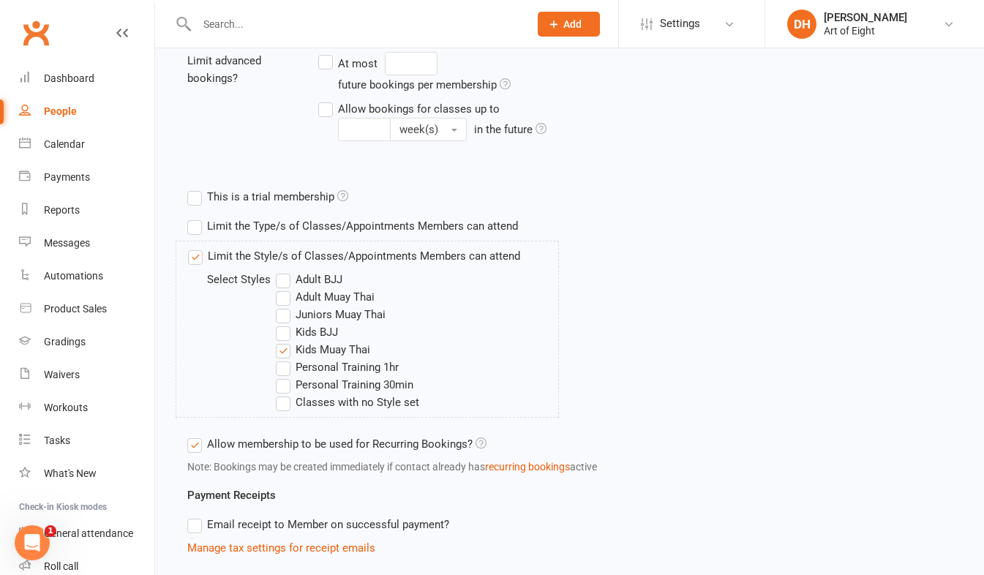
scroll to position [439, 0]
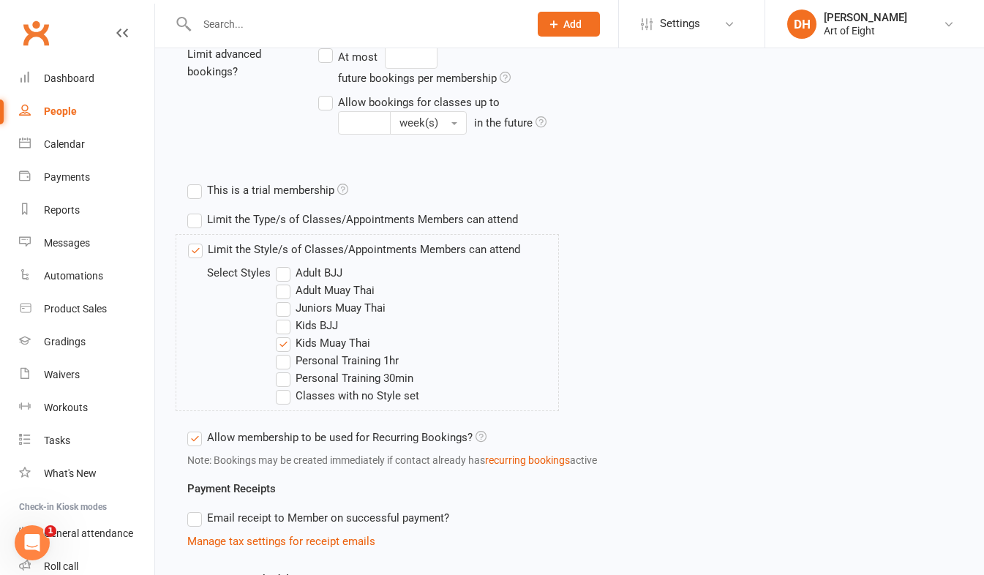
click at [285, 342] on label "Kids Muay Thai" at bounding box center [323, 343] width 94 height 18
click at [285, 334] on input "Kids Muay Thai" at bounding box center [281, 334] width 10 height 0
click at [283, 308] on label "Juniors Muay Thai" at bounding box center [331, 308] width 110 height 18
click at [283, 299] on input "Juniors Muay Thai" at bounding box center [281, 299] width 10 height 0
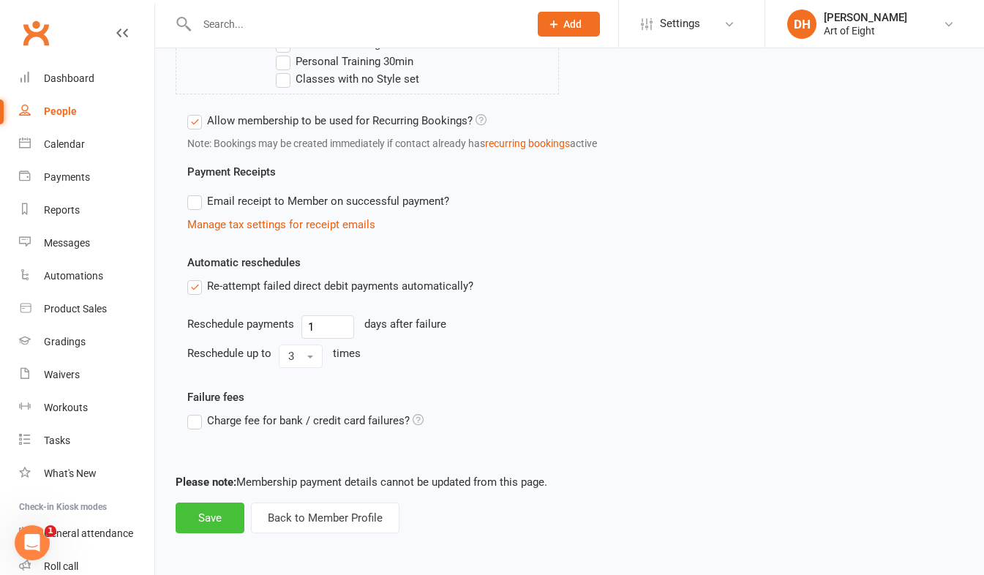
click at [214, 519] on button "Save" at bounding box center [210, 518] width 69 height 31
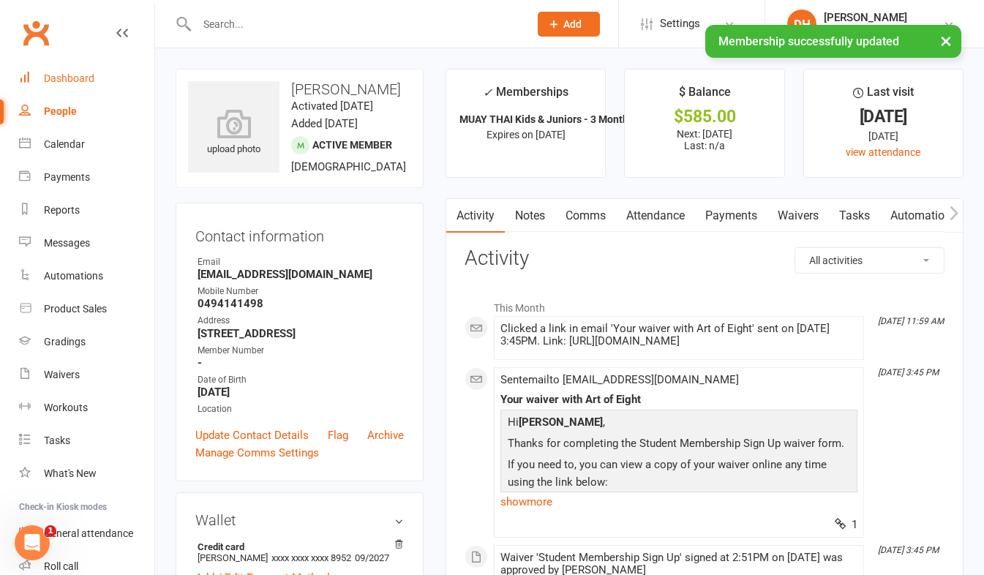
click at [55, 79] on div "Dashboard" at bounding box center [69, 78] width 50 height 12
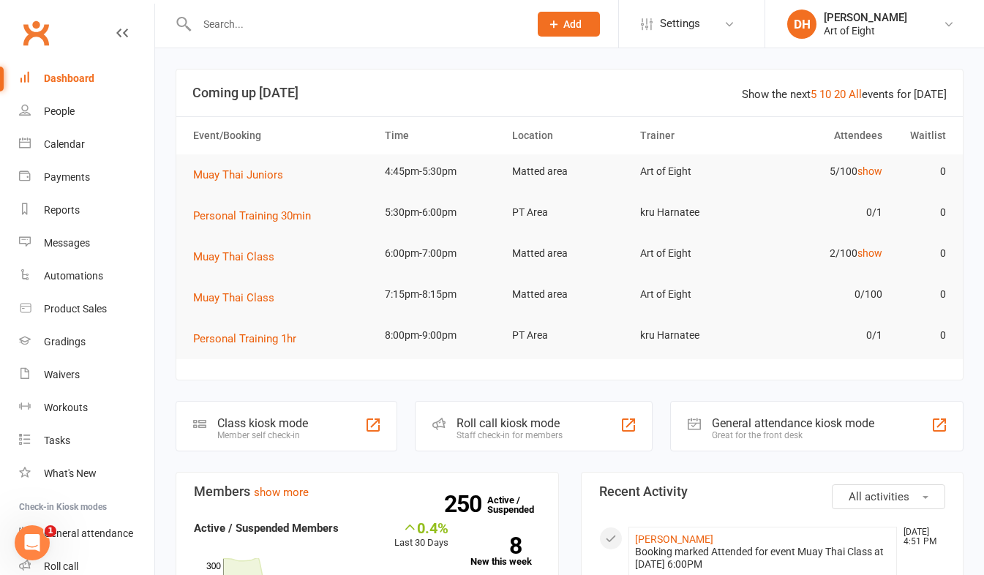
click at [495, 426] on div "Roll call kiosk mode" at bounding box center [510, 423] width 106 height 14
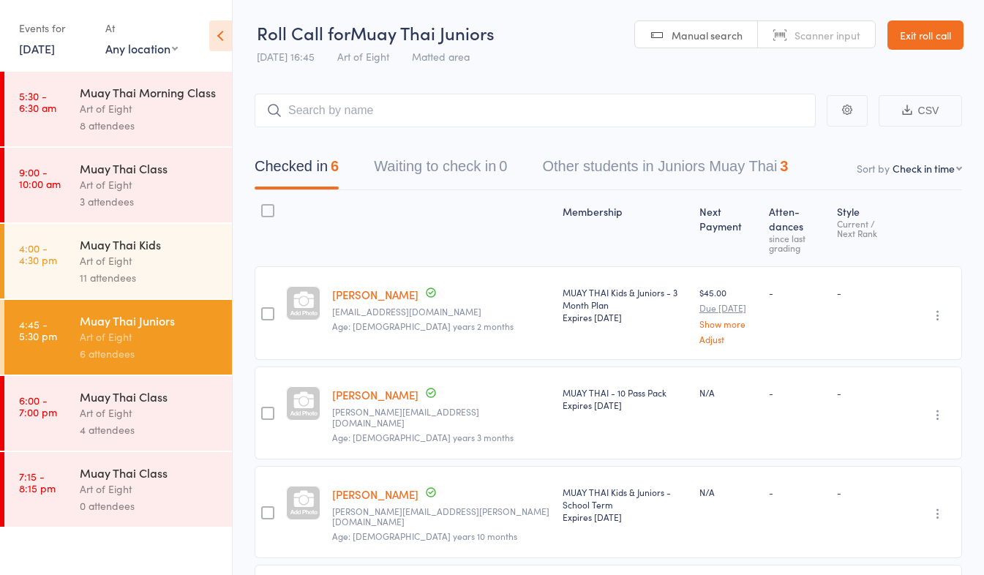
click at [97, 412] on div "Art of Eight" at bounding box center [150, 413] width 140 height 17
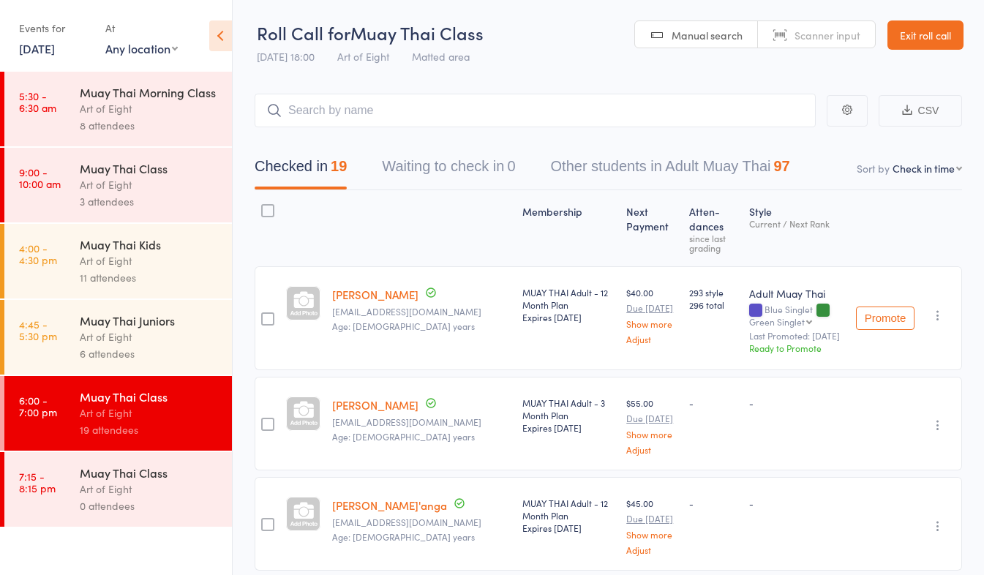
drag, startPoint x: 906, startPoint y: 26, endPoint x: 894, endPoint y: 32, distance: 13.1
click at [906, 26] on link "Exit roll call" at bounding box center [926, 34] width 76 height 29
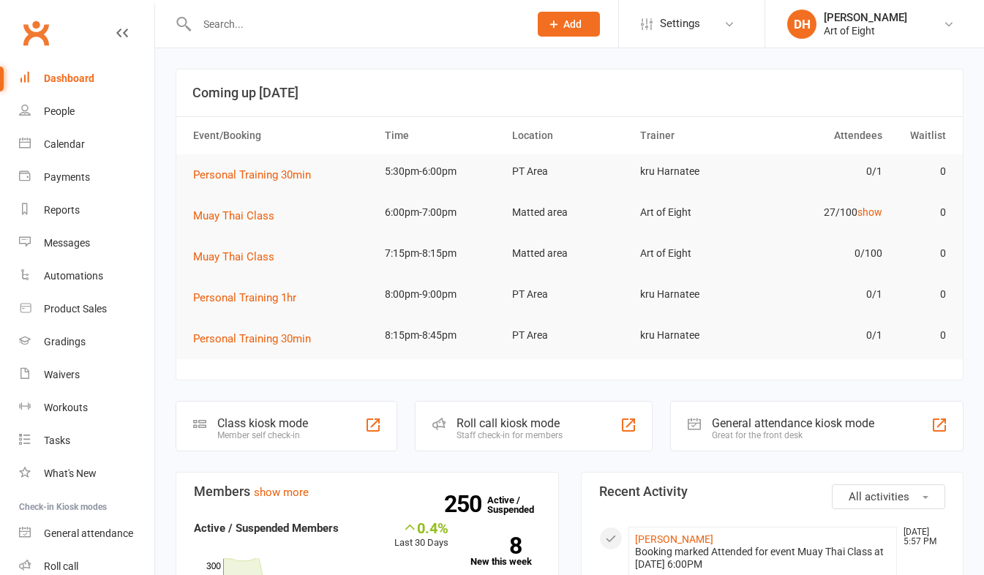
click at [279, 26] on input "text" at bounding box center [355, 24] width 326 height 20
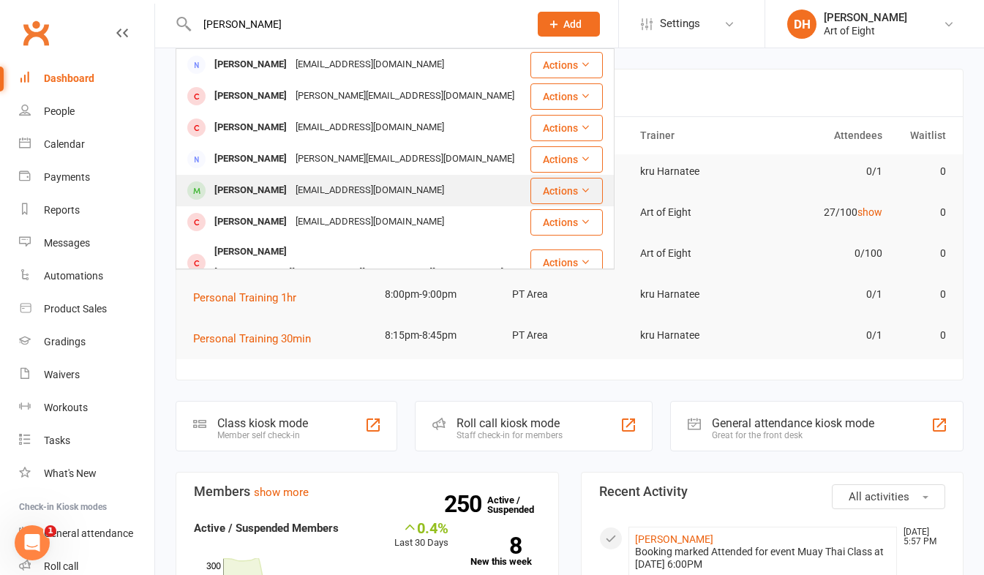
type input "[PERSON_NAME]"
click at [249, 194] on div "[PERSON_NAME]" at bounding box center [250, 190] width 81 height 21
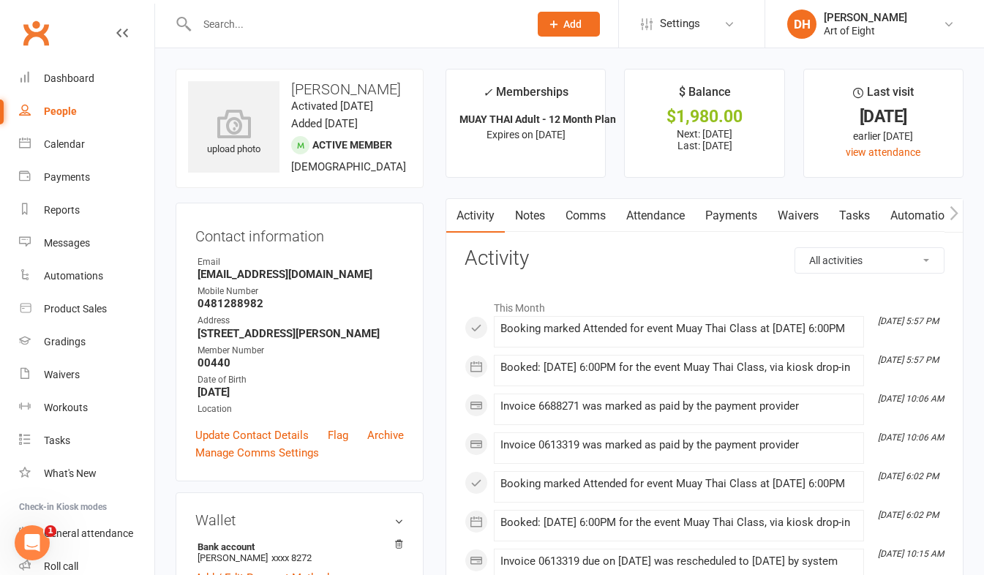
click at [718, 218] on link "Payments" at bounding box center [731, 216] width 72 height 34
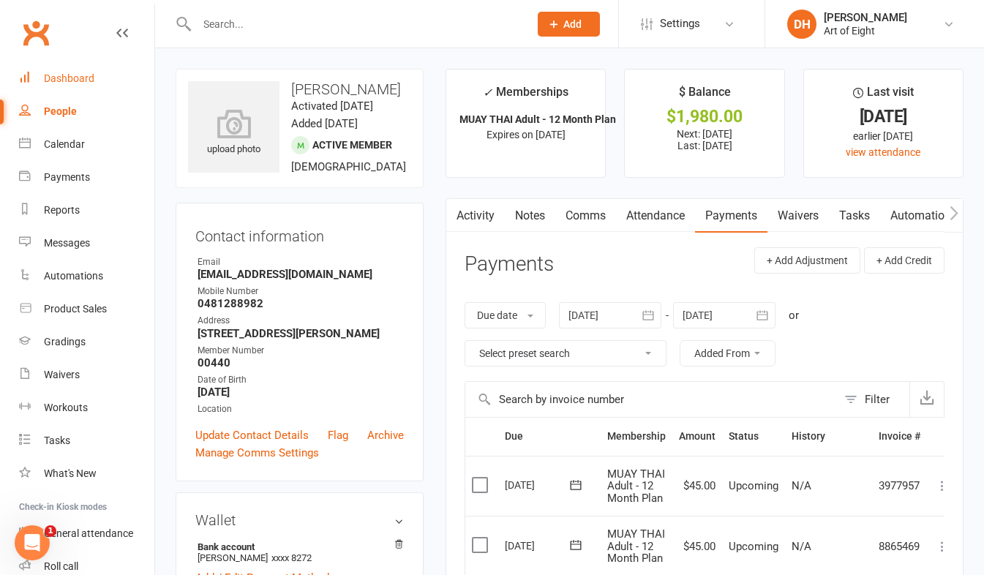
click at [83, 81] on div "Dashboard" at bounding box center [69, 78] width 50 height 12
